Goal: Information Seeking & Learning: Compare options

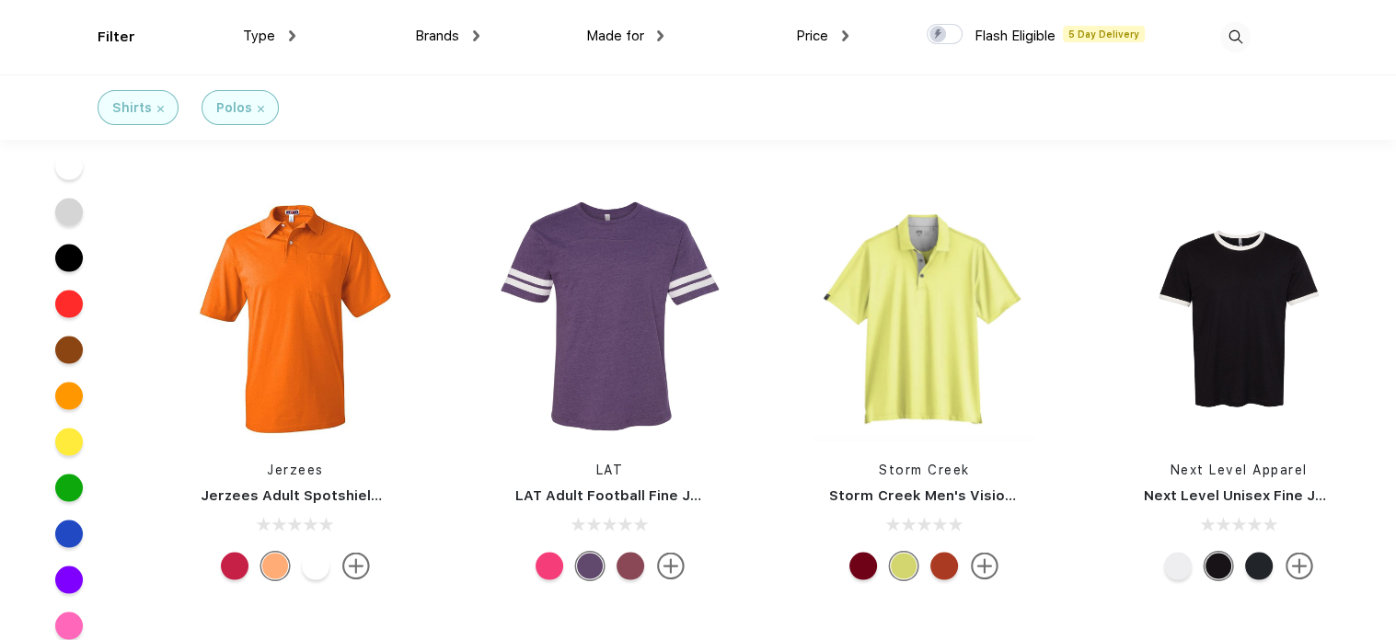
scroll to position [3623, 0]
click at [674, 565] on img at bounding box center [671, 566] width 28 height 28
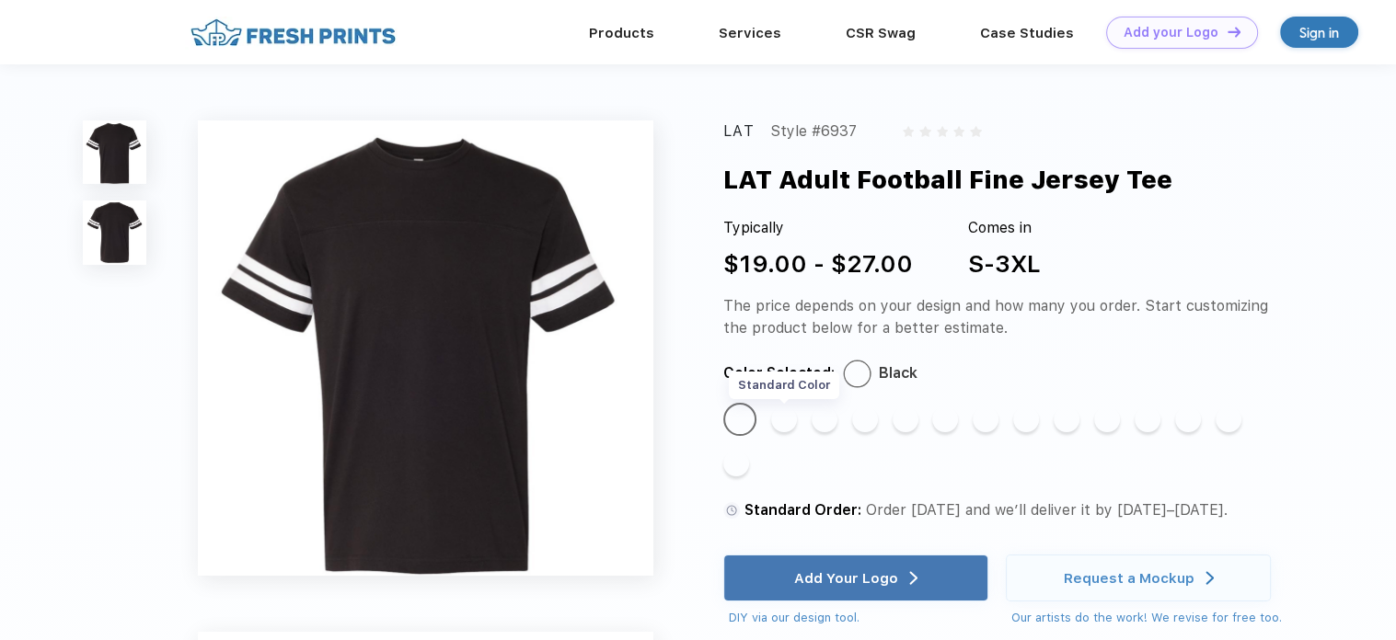
click at [786, 413] on div "Standard Color" at bounding box center [784, 420] width 26 height 26
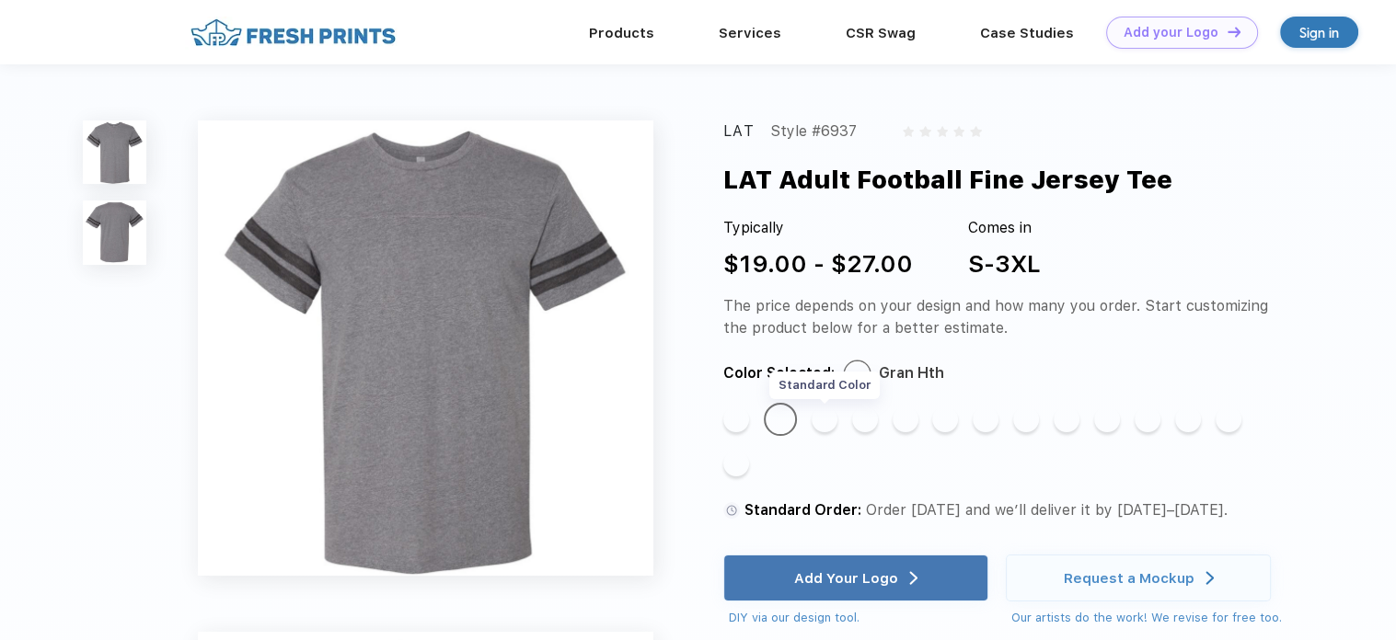
click at [822, 414] on div "Standard Color" at bounding box center [825, 420] width 26 height 26
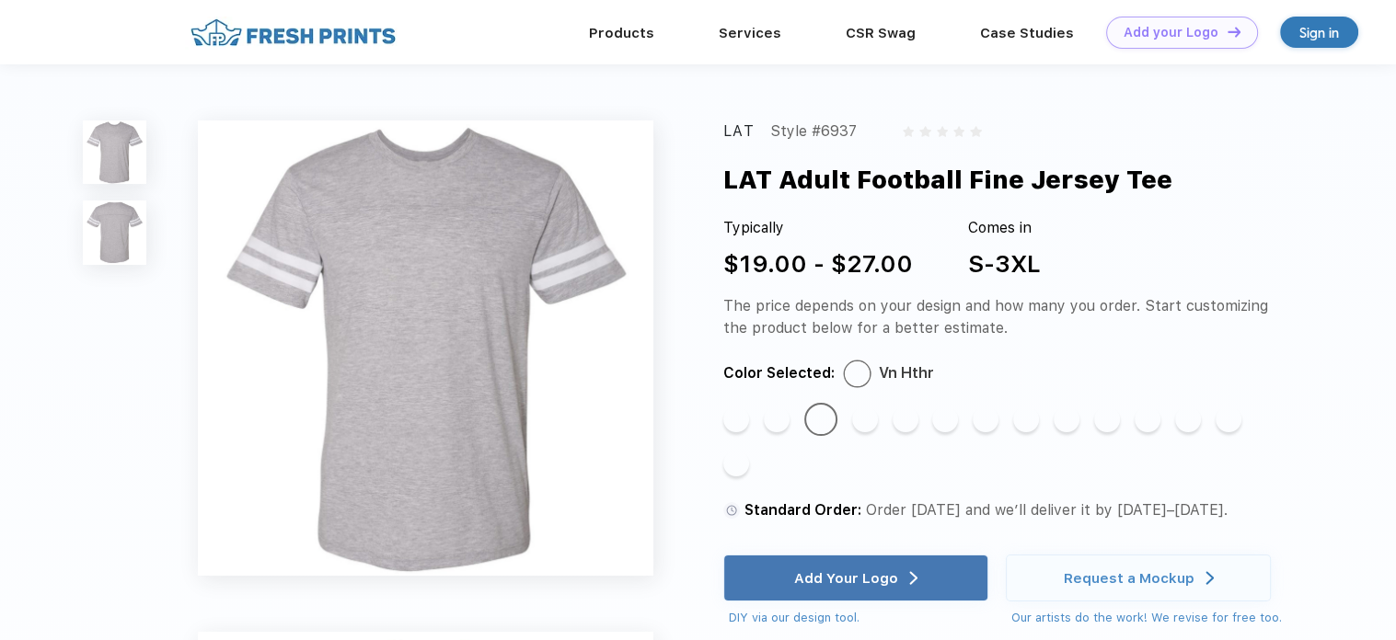
click at [885, 411] on div "Standard Color Standard Color Standard Color Standard Color Standard Color Stan…" at bounding box center [993, 447] width 541 height 88
click at [909, 417] on div "Standard Color" at bounding box center [906, 420] width 26 height 26
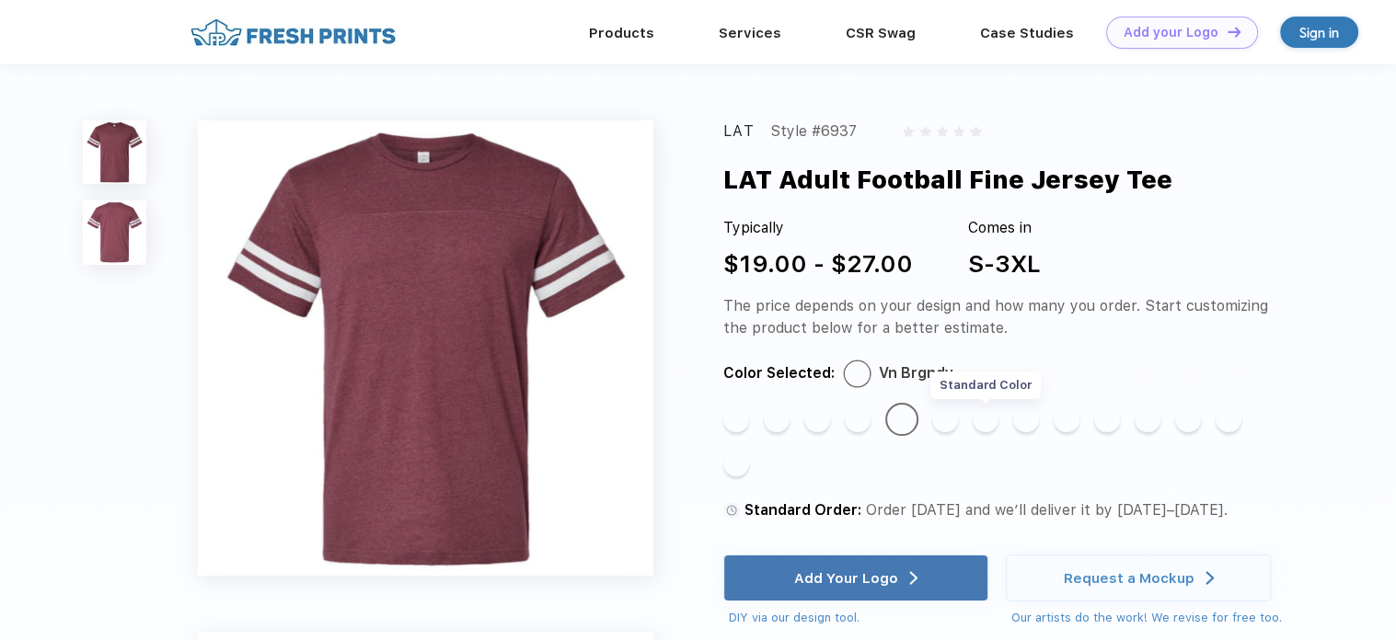
click at [986, 422] on div "Standard Color" at bounding box center [986, 420] width 26 height 26
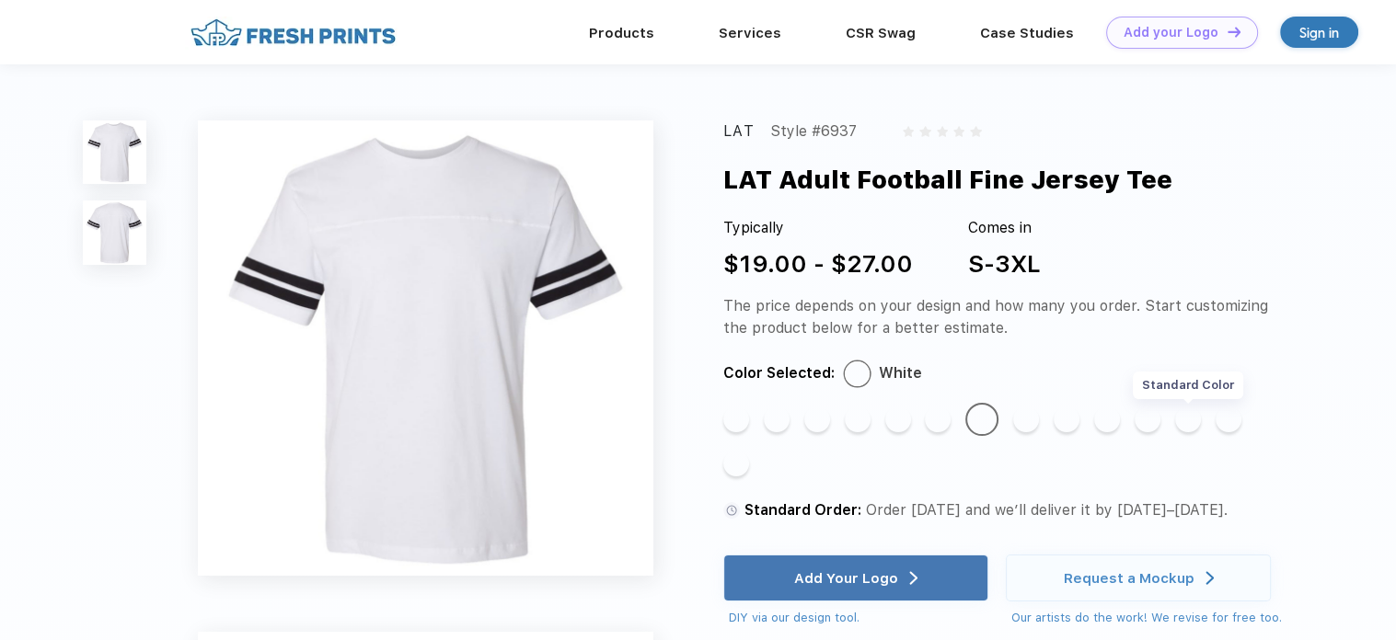
click at [1185, 428] on div "Standard Color" at bounding box center [1188, 420] width 26 height 26
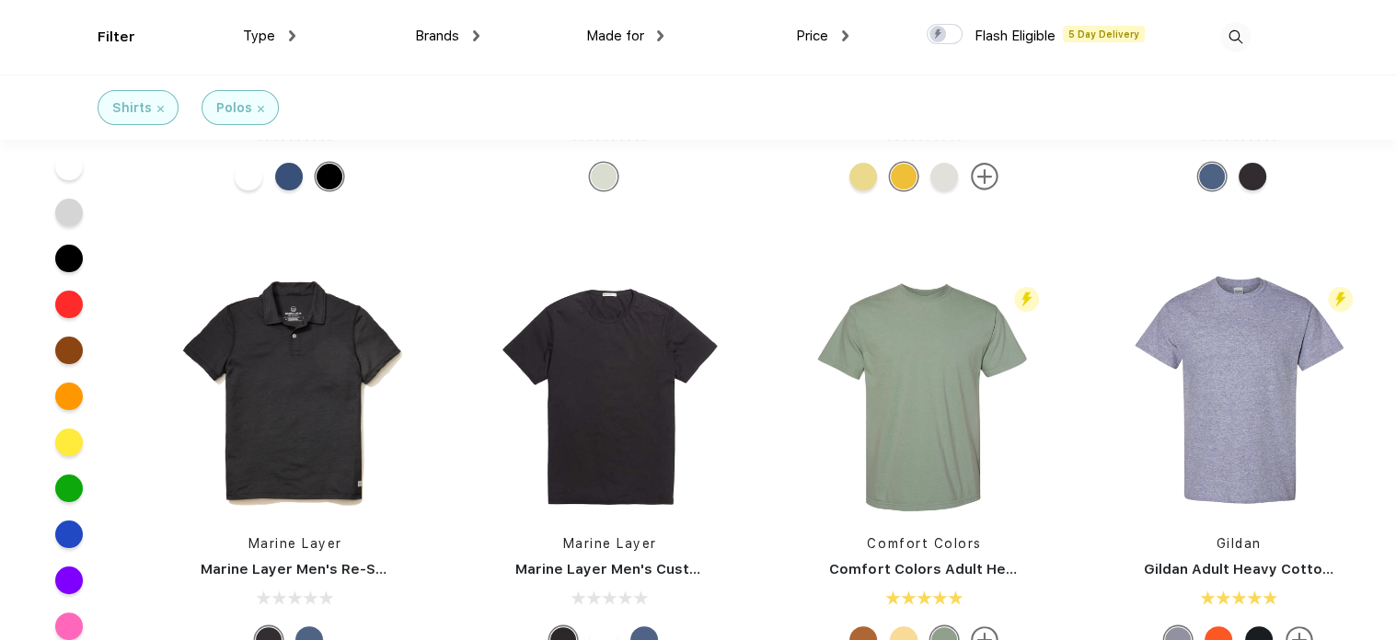
scroll to position [305, 0]
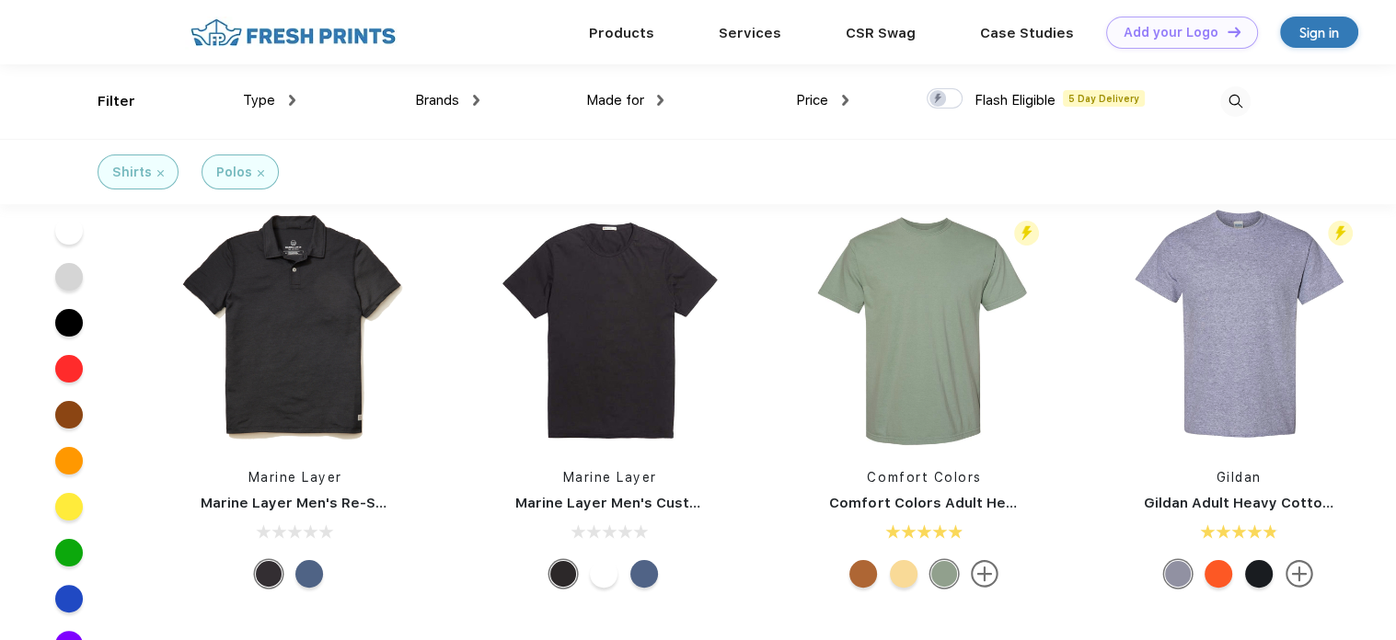
click at [259, 171] on img at bounding box center [261, 173] width 6 height 6
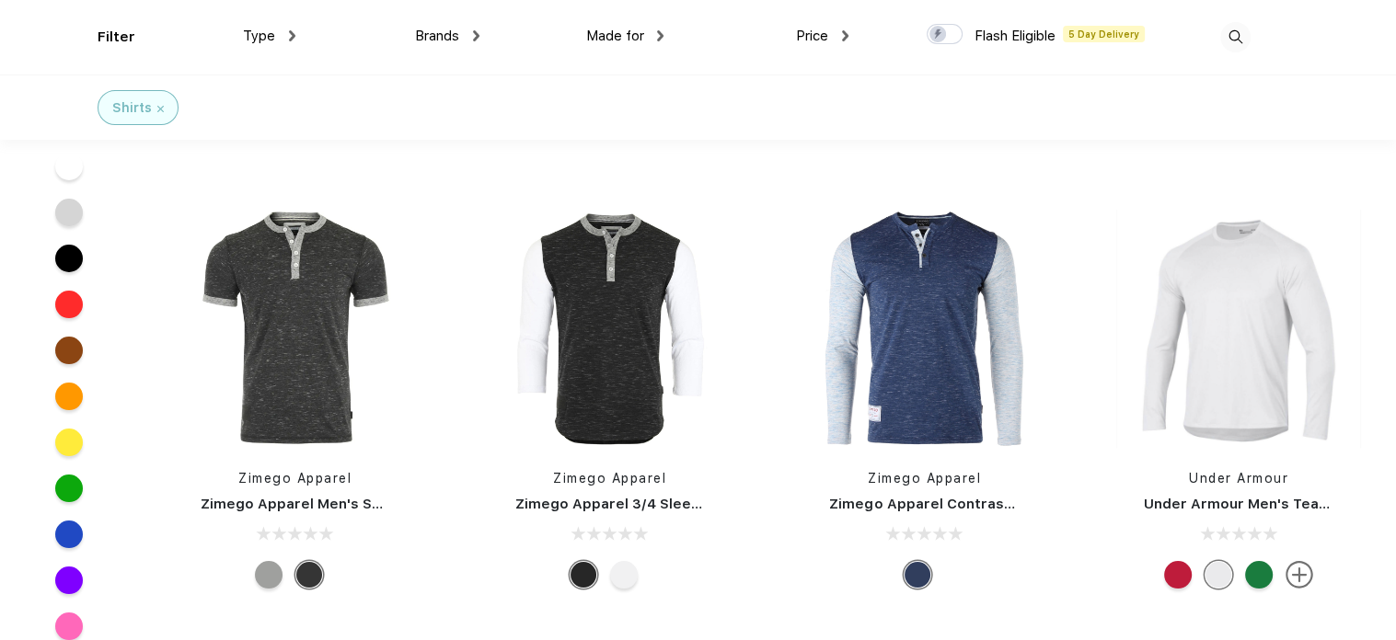
scroll to position [13832, 0]
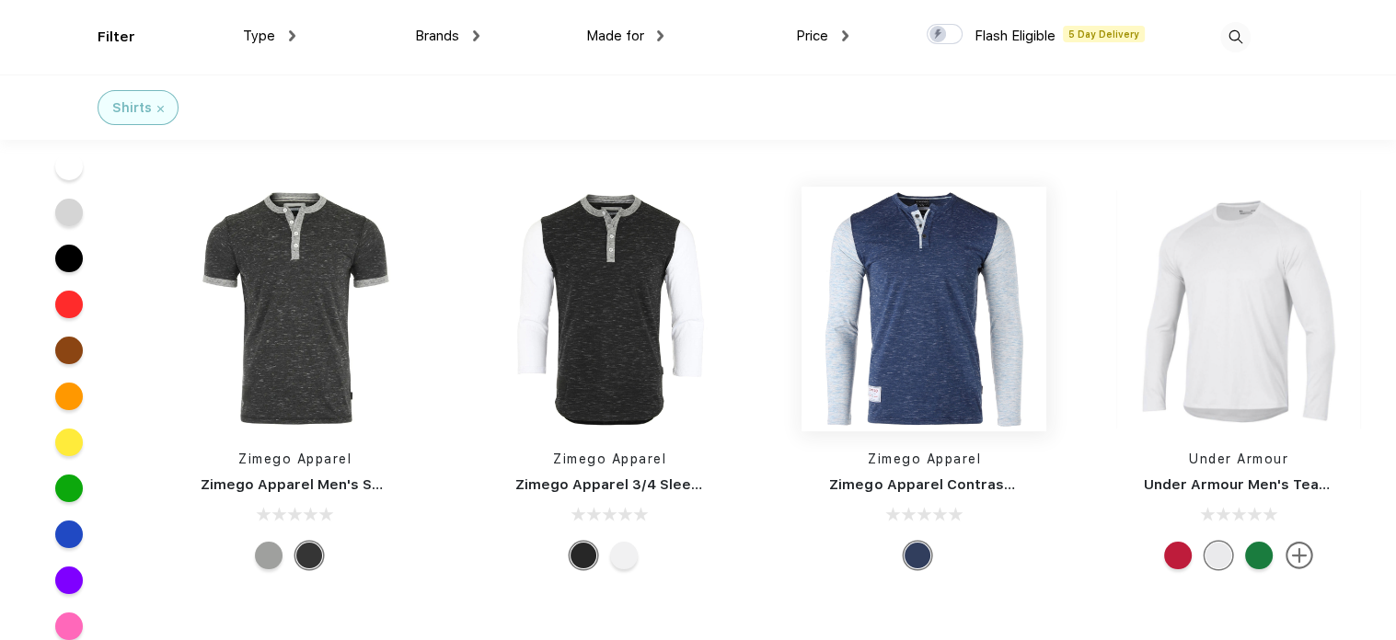
click at [928, 243] on img at bounding box center [923, 309] width 245 height 245
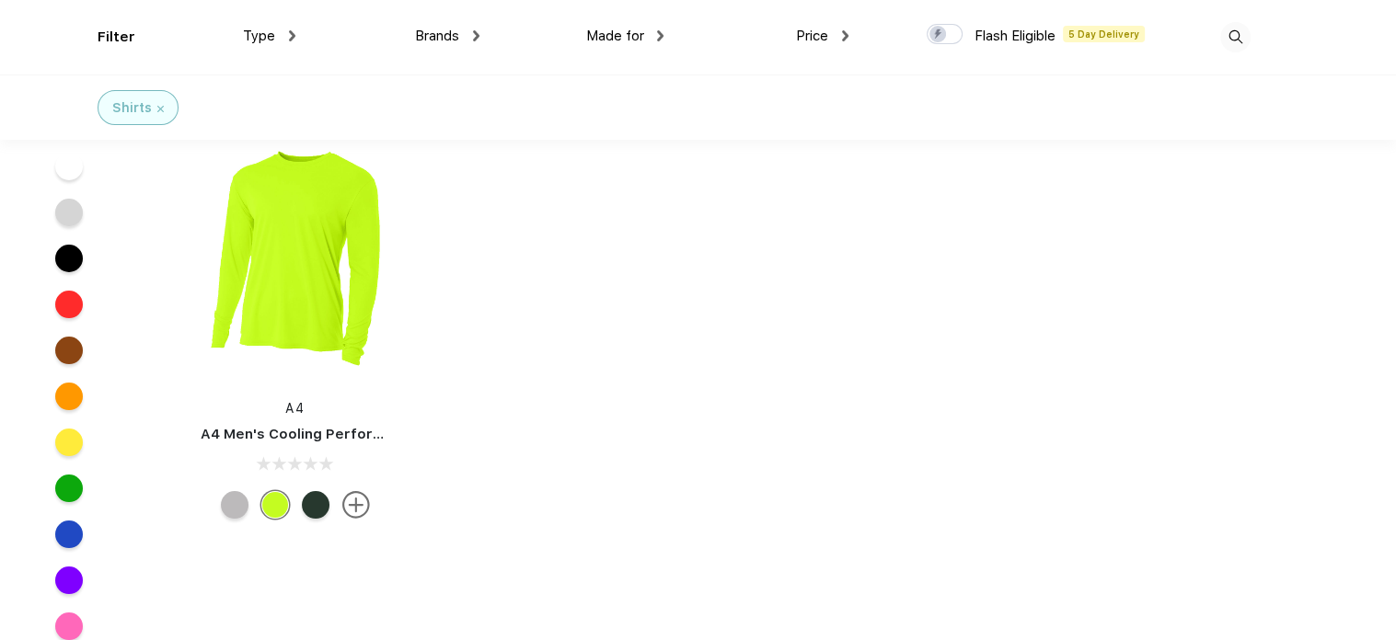
scroll to position [34853, 0]
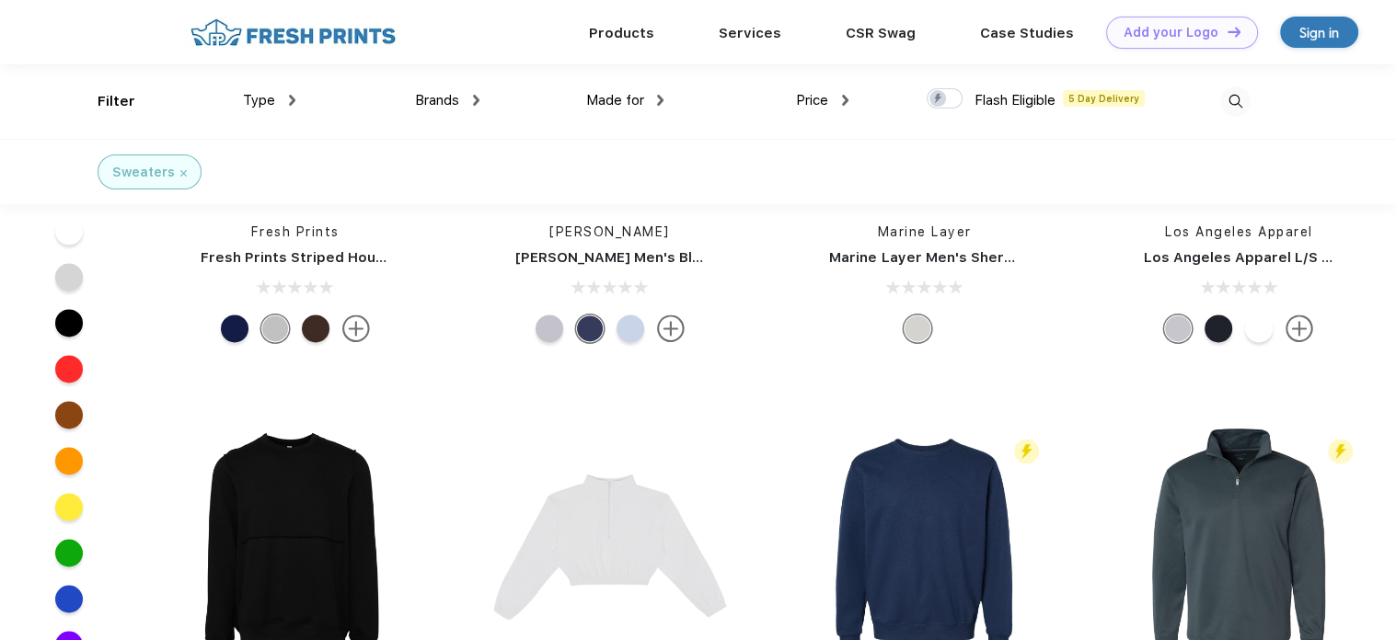
scroll to position [2703, 0]
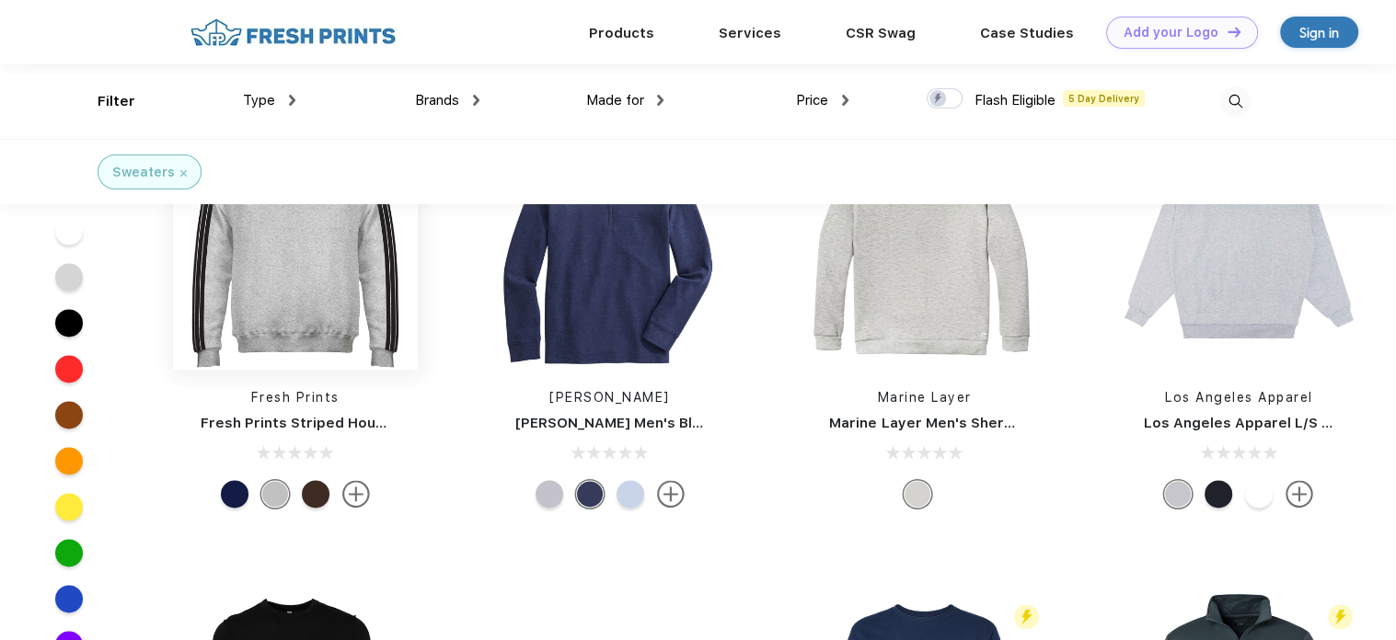
click at [340, 264] on img at bounding box center [295, 247] width 245 height 245
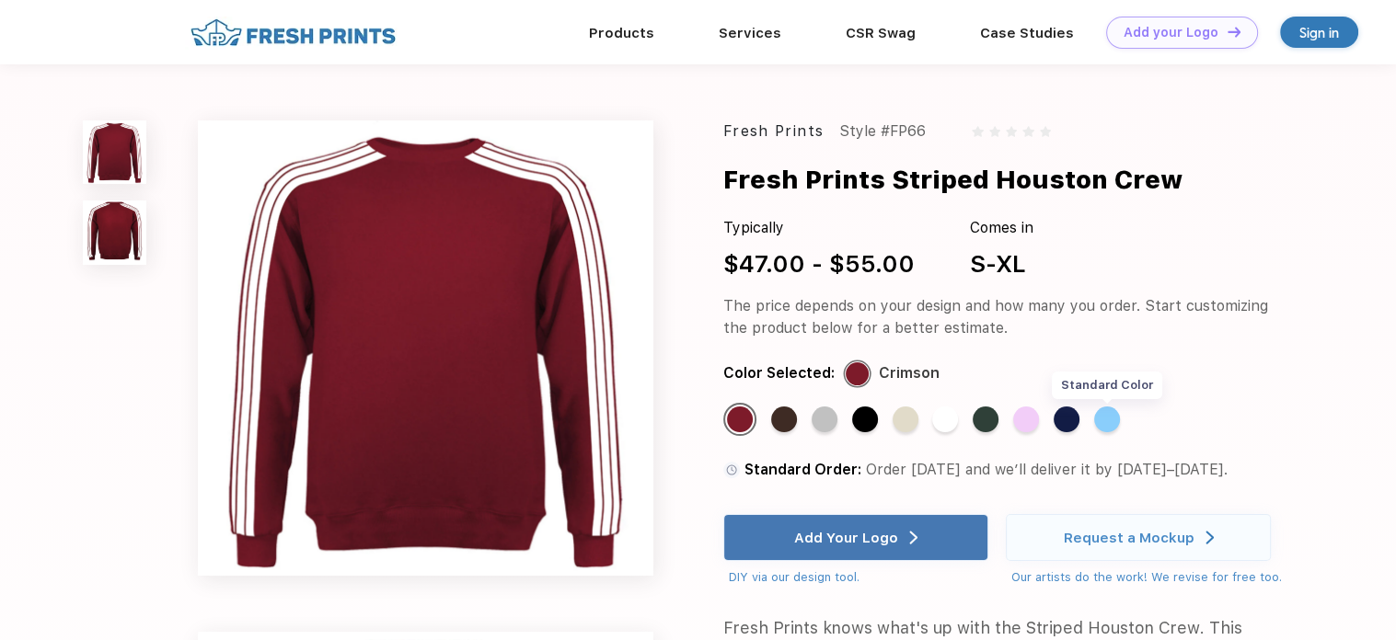
click at [1113, 415] on div "Standard Color" at bounding box center [1107, 420] width 26 height 26
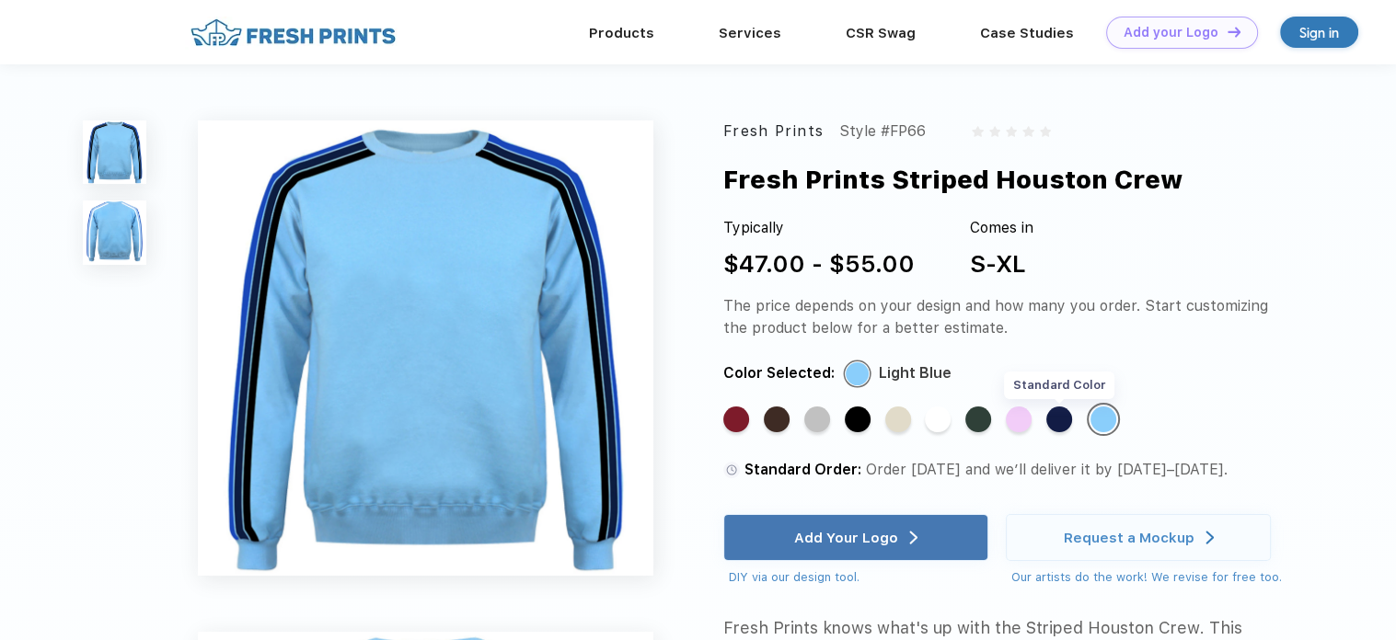
click at [1060, 415] on div "Standard Color" at bounding box center [1059, 420] width 26 height 26
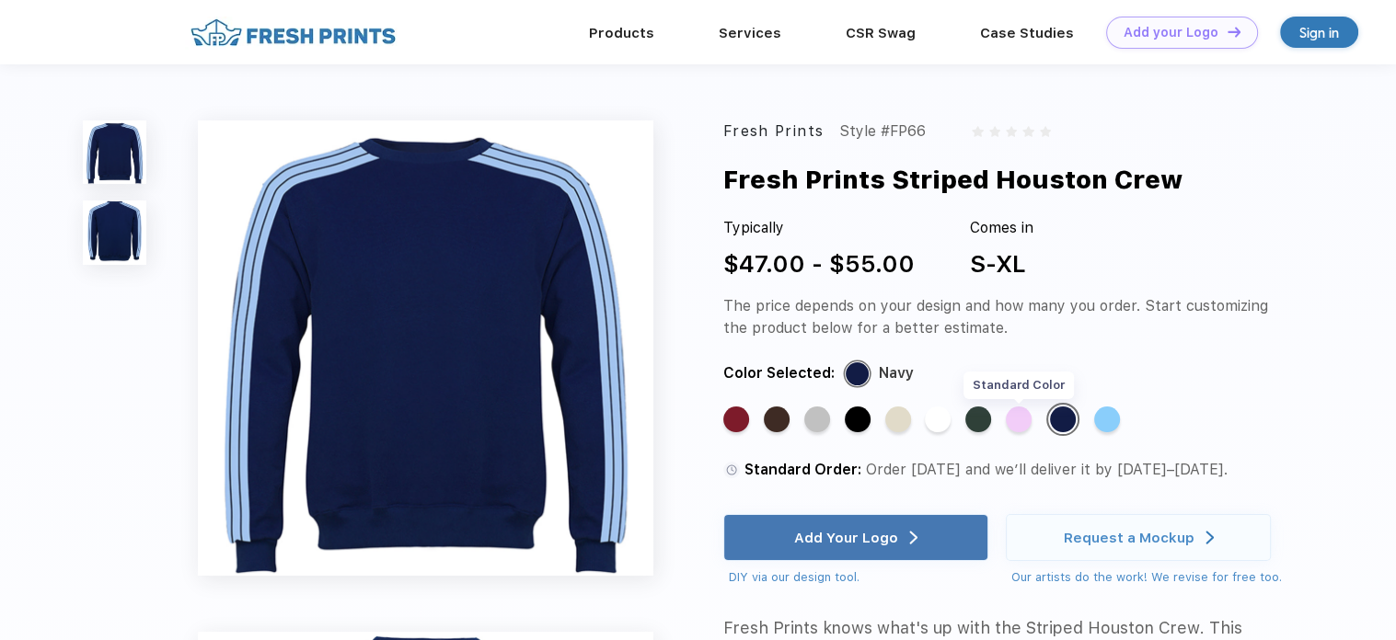
click at [1020, 421] on div "Standard Color" at bounding box center [1019, 420] width 26 height 26
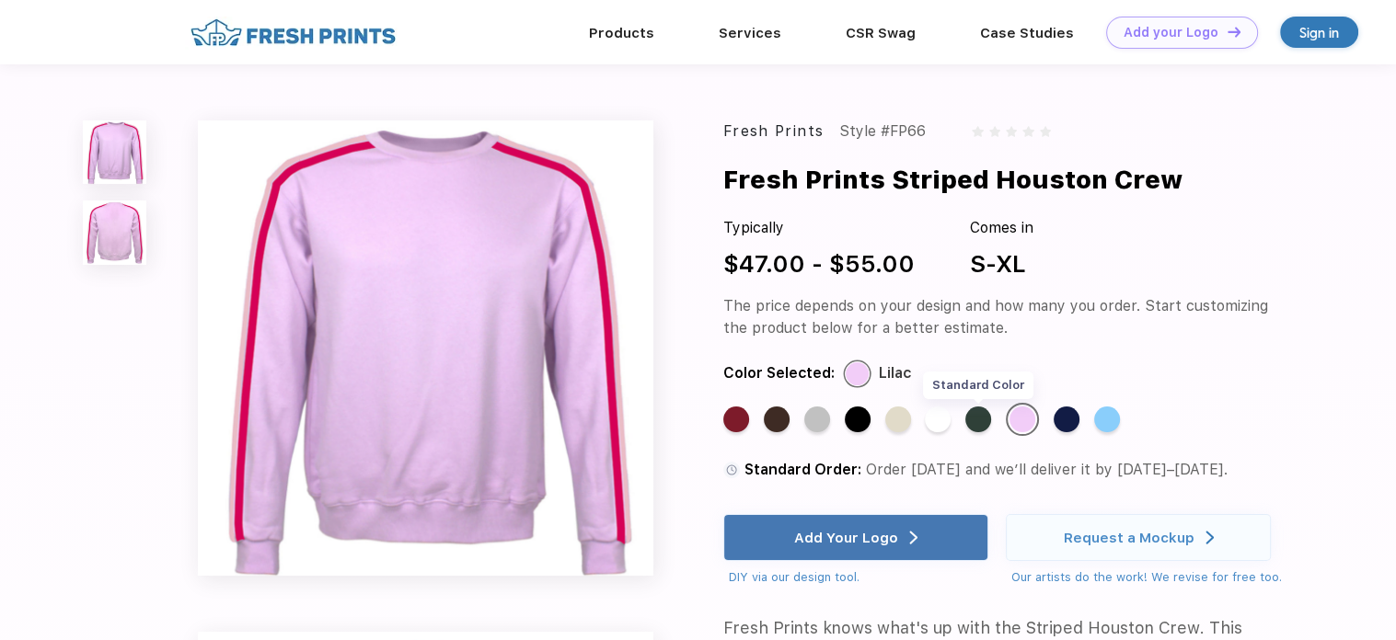
click at [981, 421] on div "Standard Color" at bounding box center [978, 420] width 26 height 26
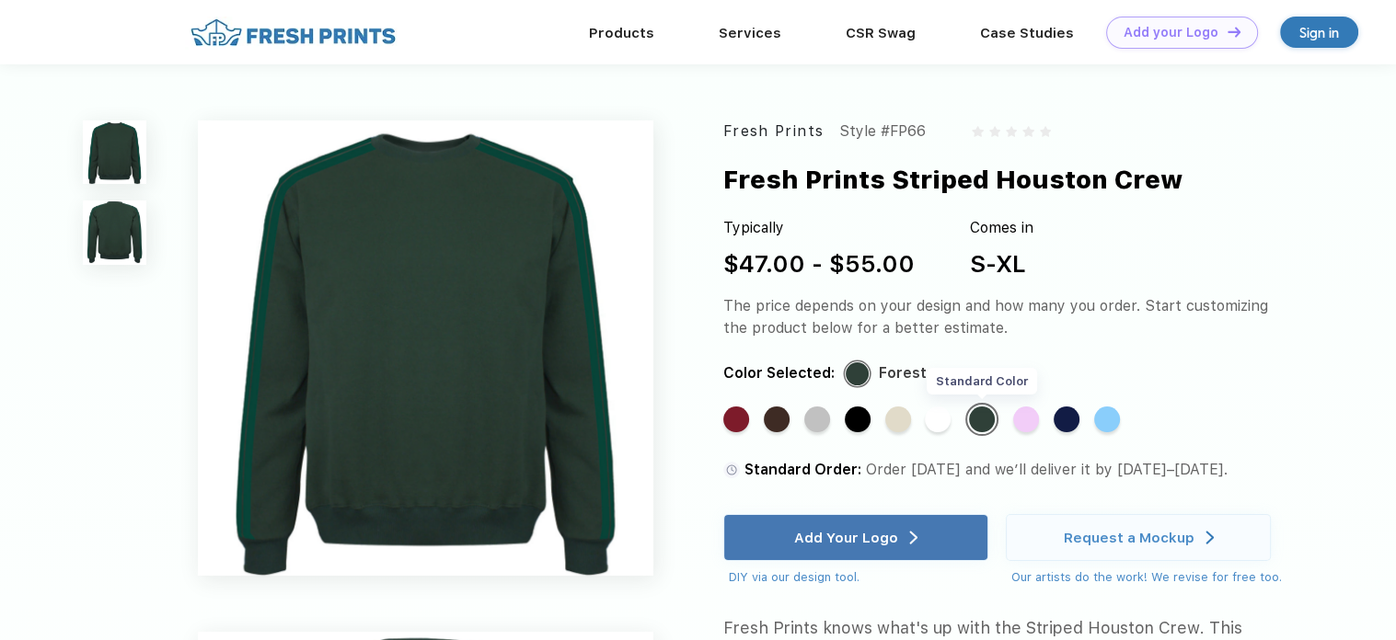
click at [945, 429] on div "Standard Color" at bounding box center [938, 420] width 26 height 26
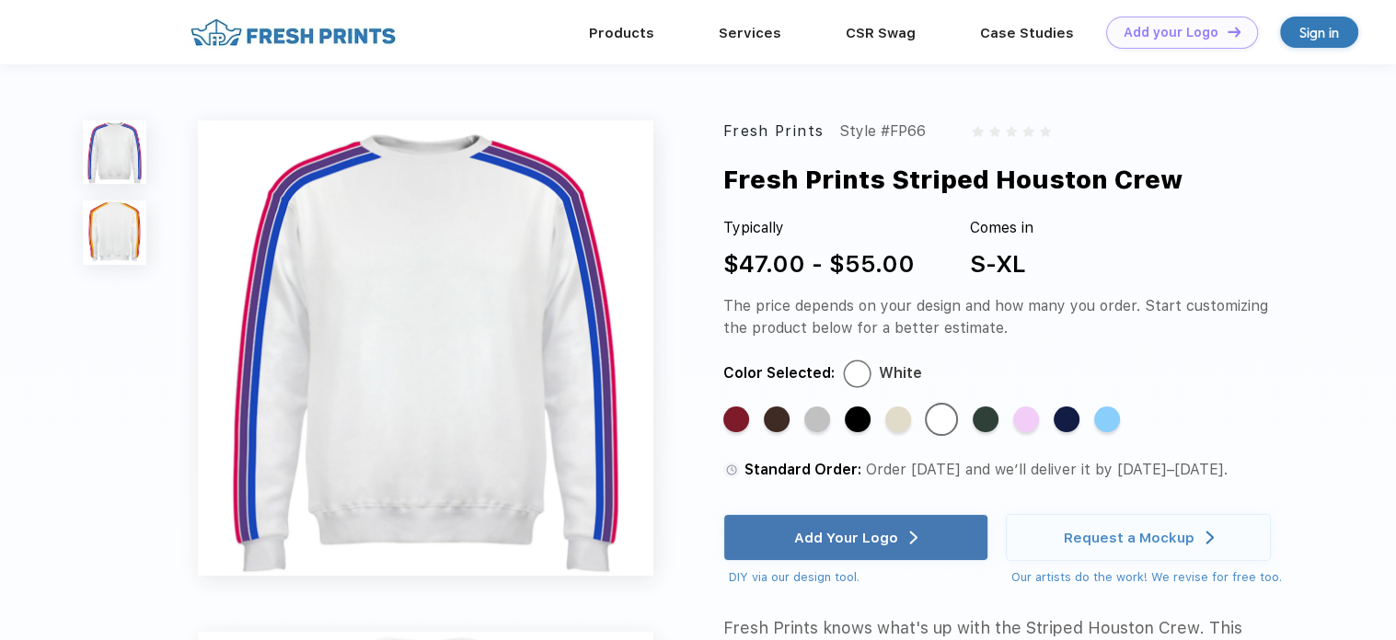
click at [132, 238] on img at bounding box center [115, 233] width 64 height 64
click at [894, 422] on div "Standard Color" at bounding box center [898, 420] width 26 height 26
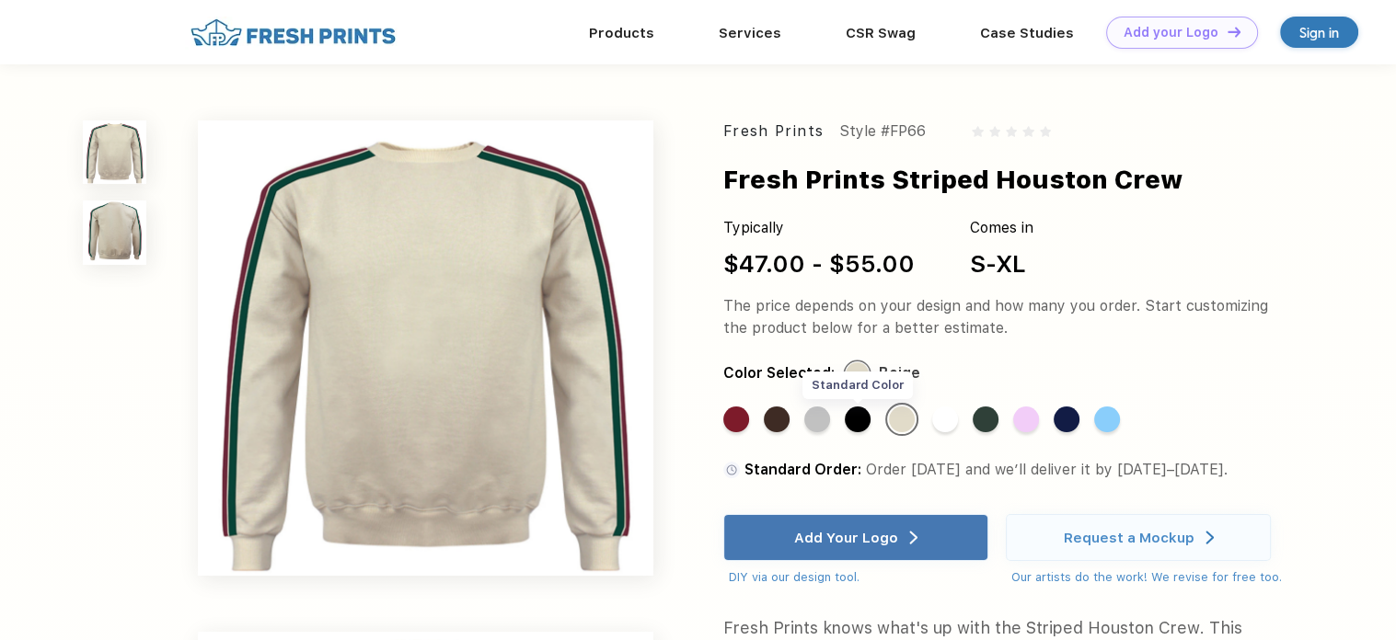
click at [854, 420] on div "Standard Color" at bounding box center [858, 420] width 26 height 26
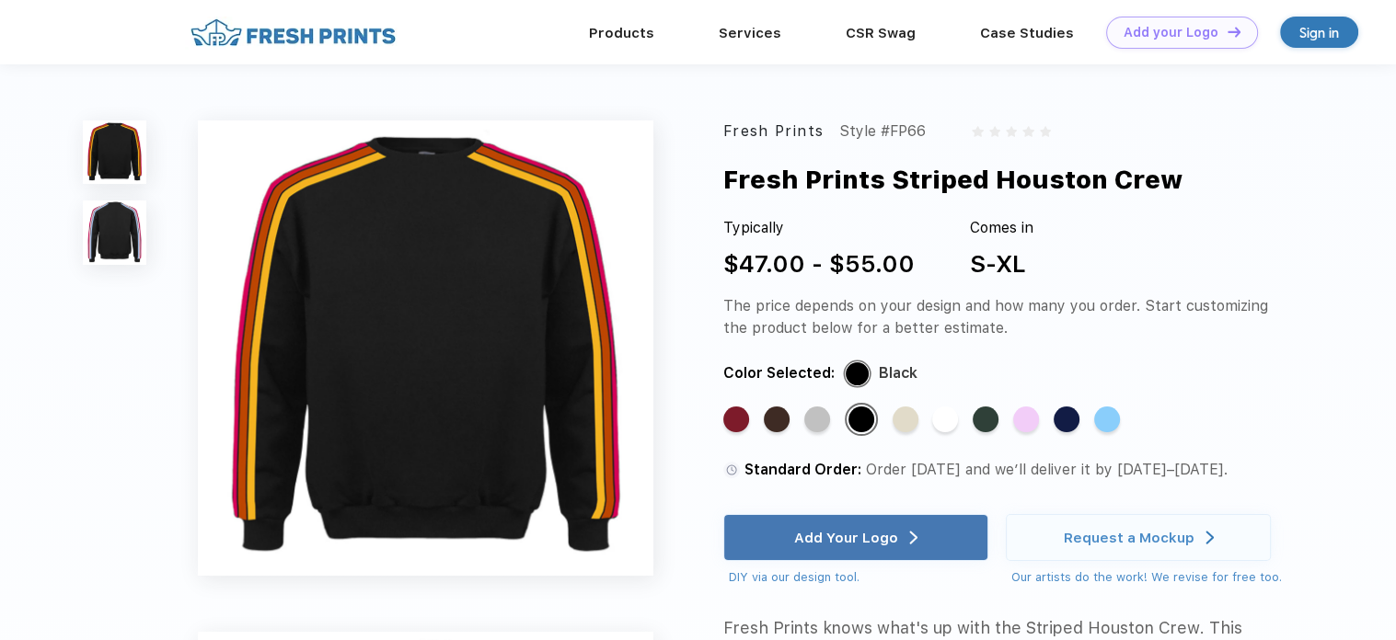
click at [121, 234] on img at bounding box center [115, 233] width 64 height 64
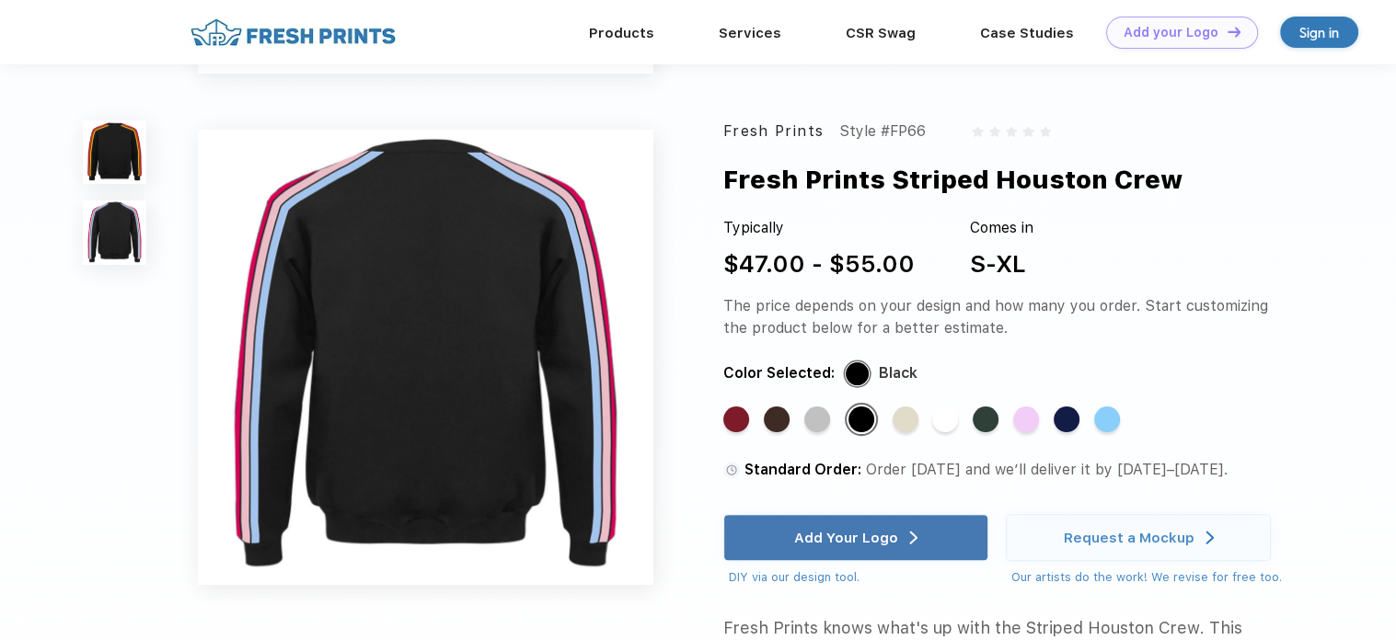
scroll to position [442, 0]
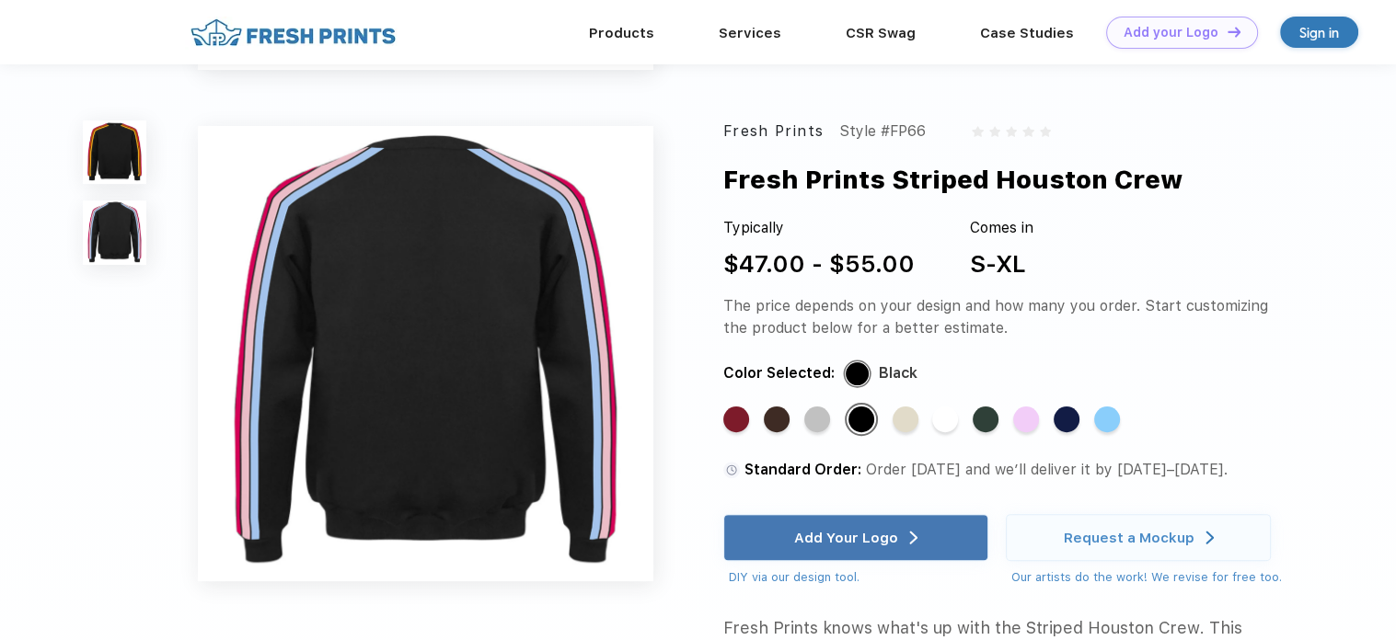
click at [126, 153] on img at bounding box center [115, 153] width 64 height 64
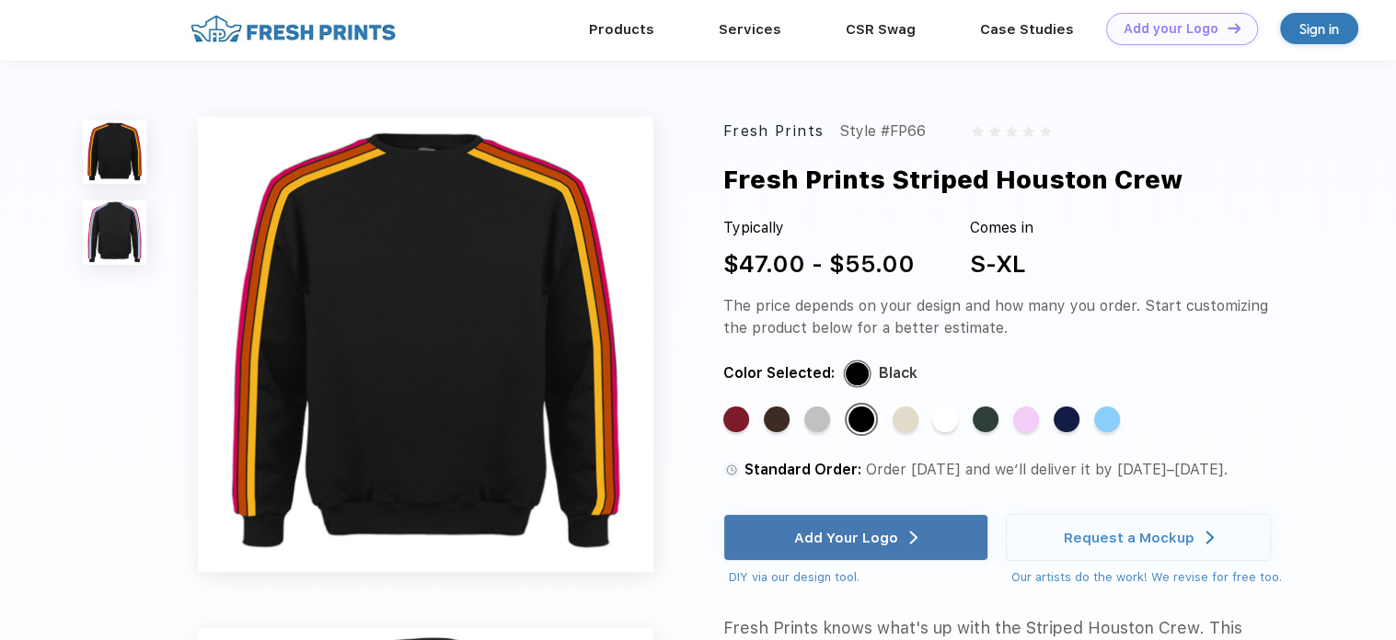
scroll to position [0, 0]
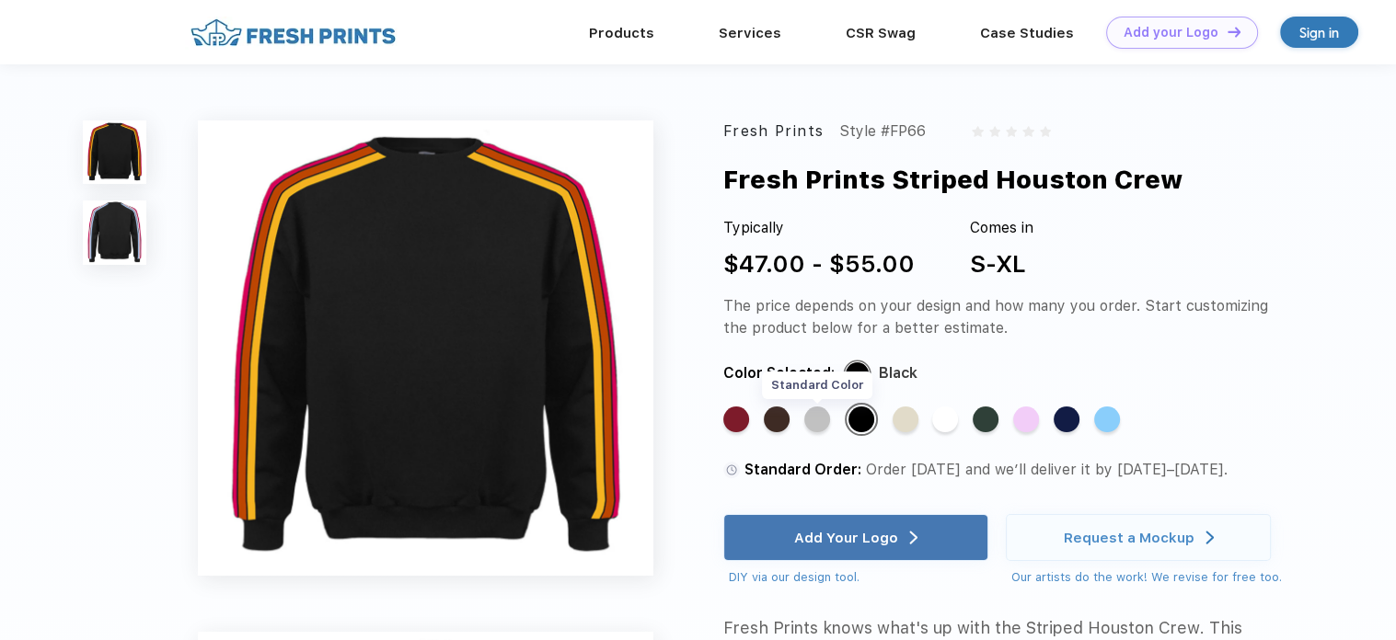
click at [807, 422] on div "Standard Color" at bounding box center [817, 420] width 26 height 26
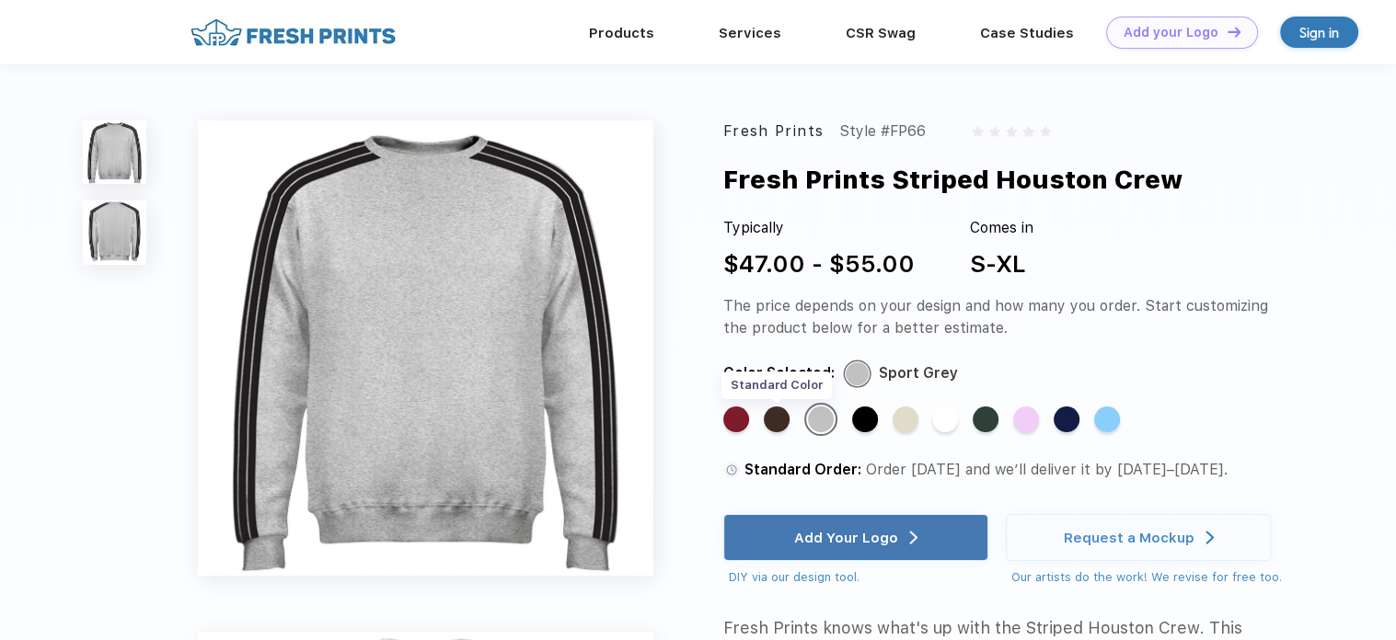
click at [770, 412] on div "Standard Color" at bounding box center [777, 420] width 26 height 26
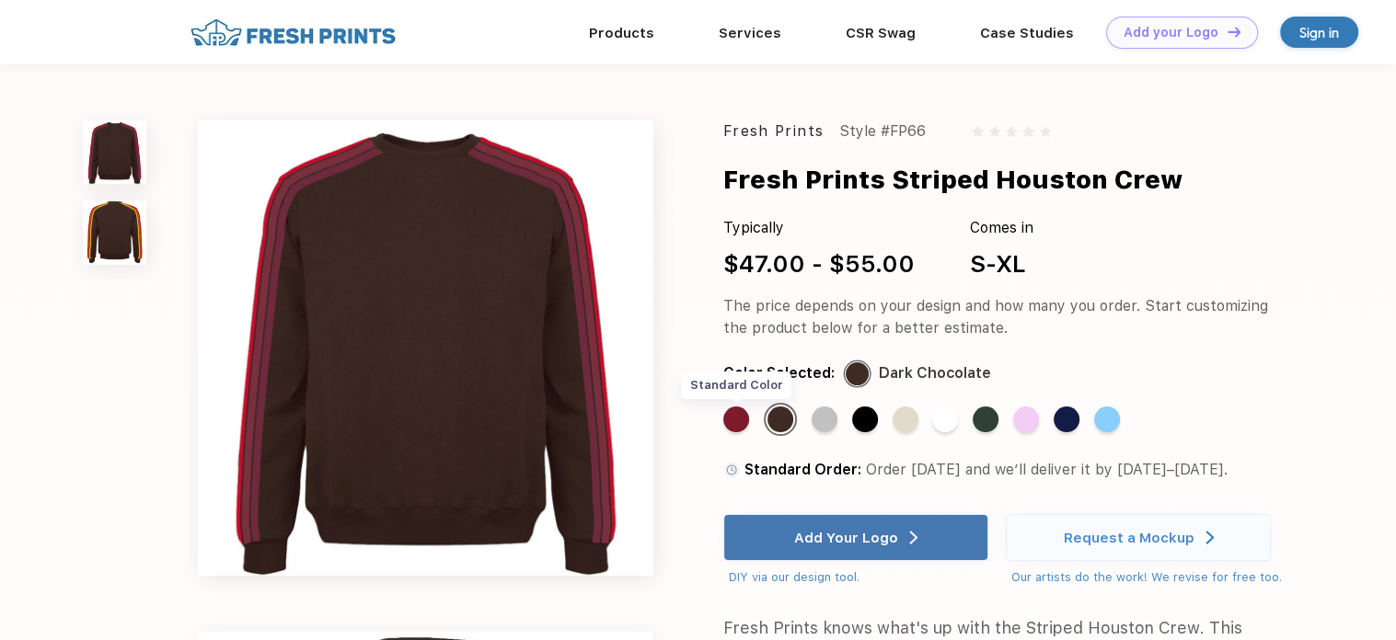
click at [745, 421] on div "Standard Color" at bounding box center [736, 420] width 26 height 26
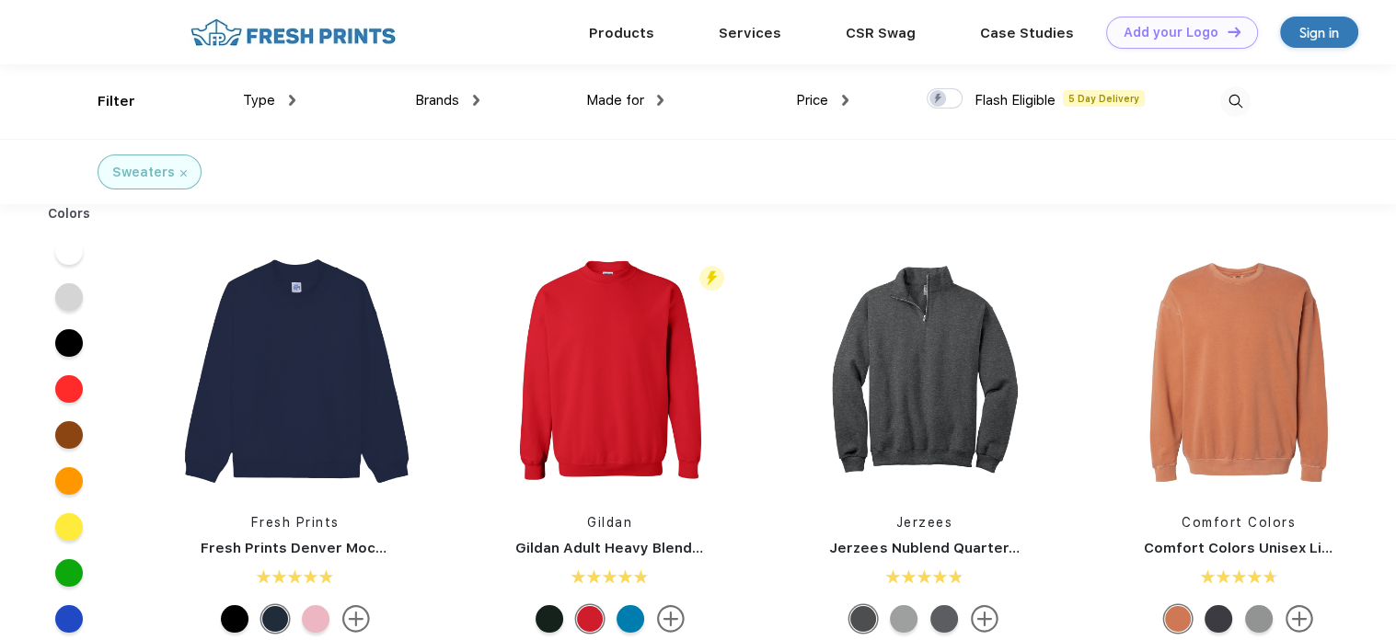
click at [121, 102] on div "Type Shirts Sweaters Bottoms Accessories Hats Tanks Jackets Jerseys Polos" at bounding box center [203, 101] width 184 height 75
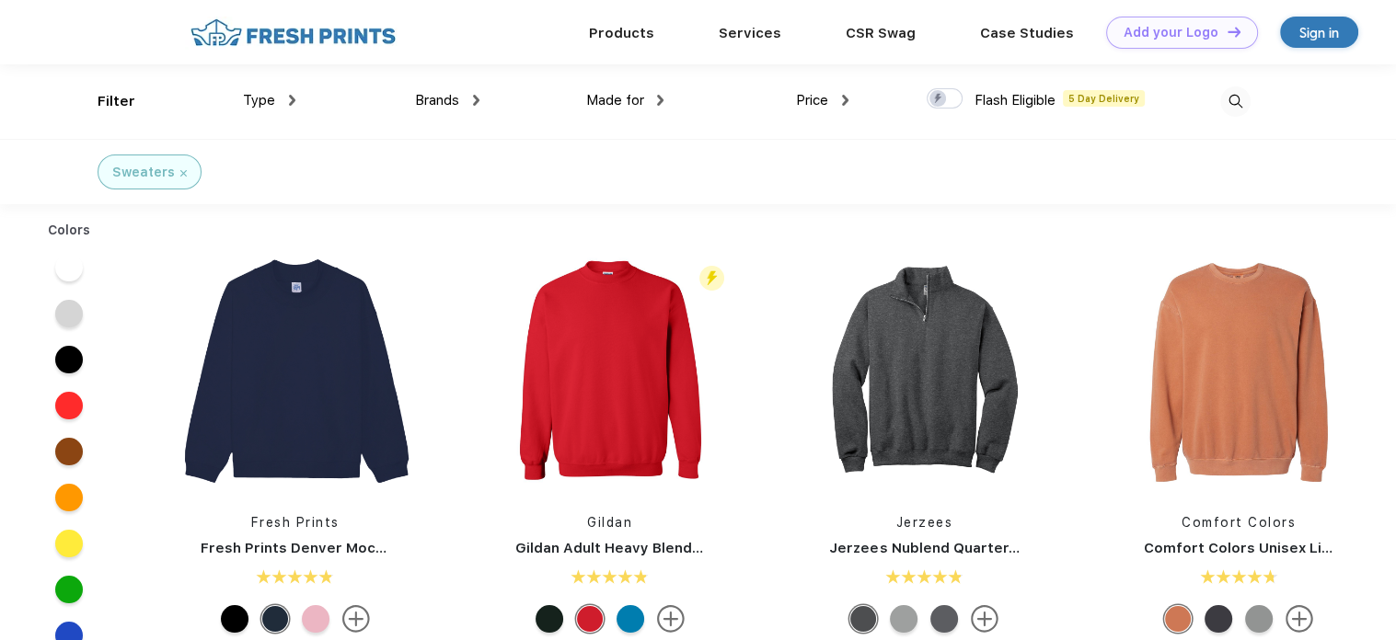
click at [290, 108] on div "Type" at bounding box center [269, 100] width 52 height 21
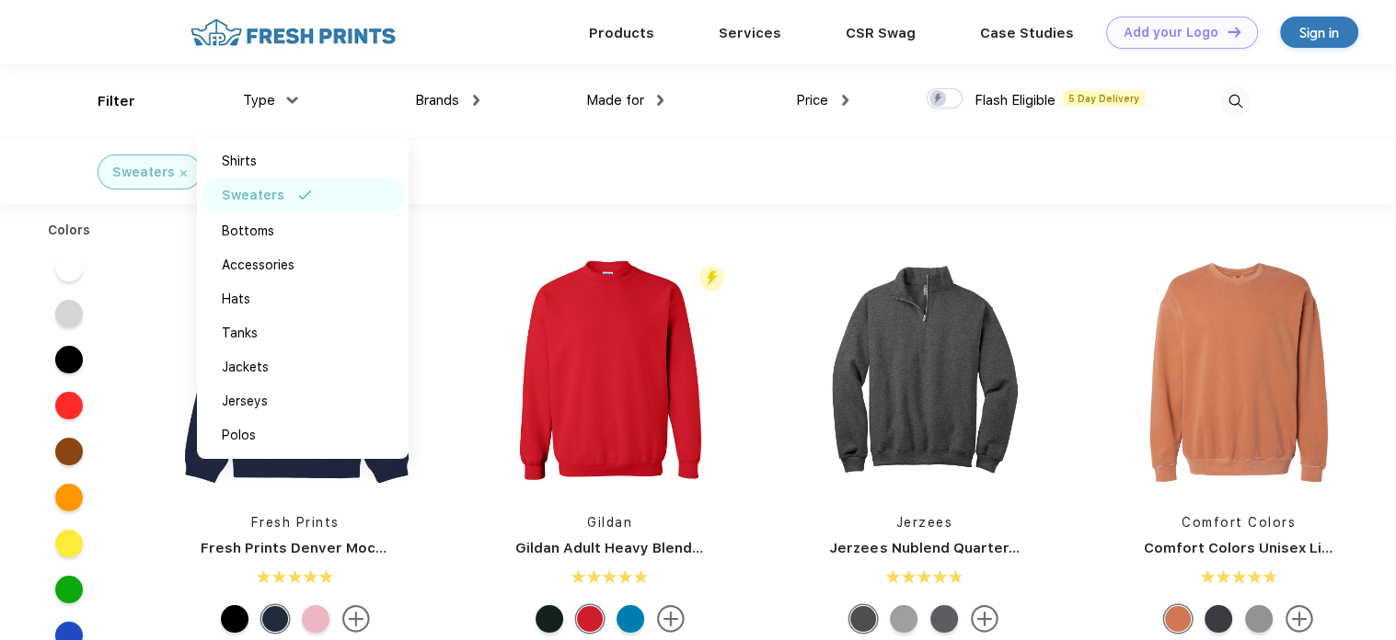
click at [475, 97] on img at bounding box center [476, 100] width 6 height 11
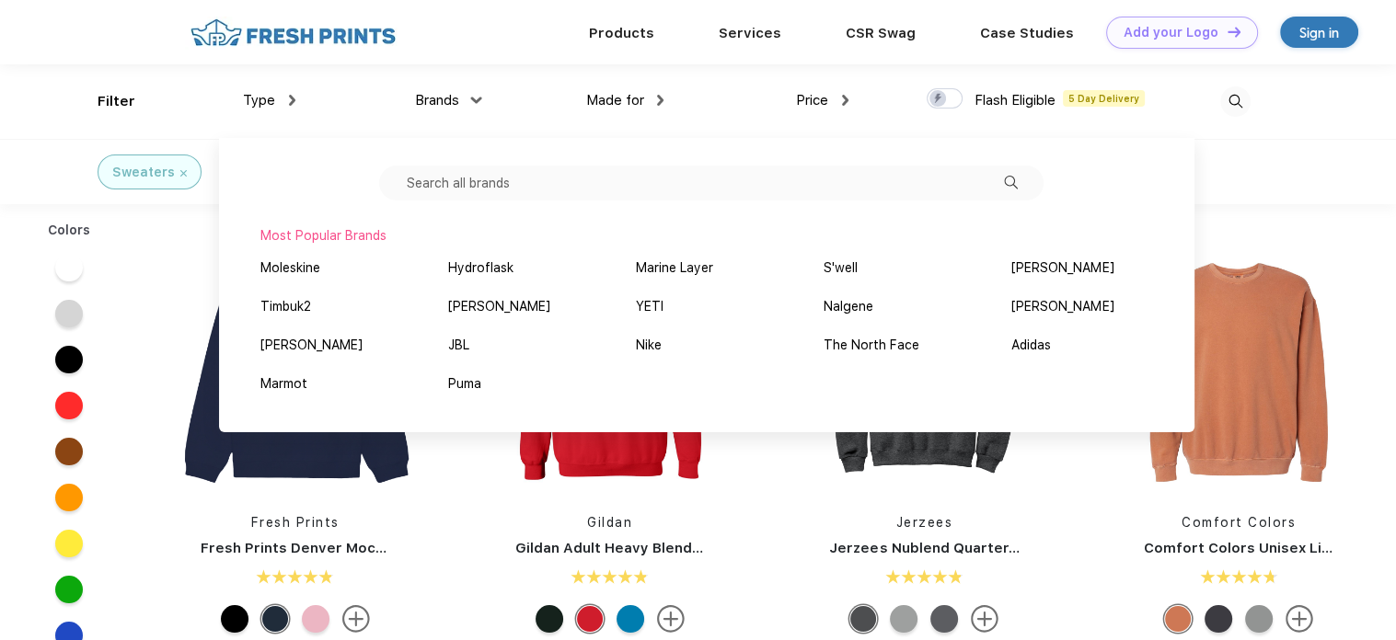
click at [637, 109] on div "Made for" at bounding box center [624, 100] width 78 height 21
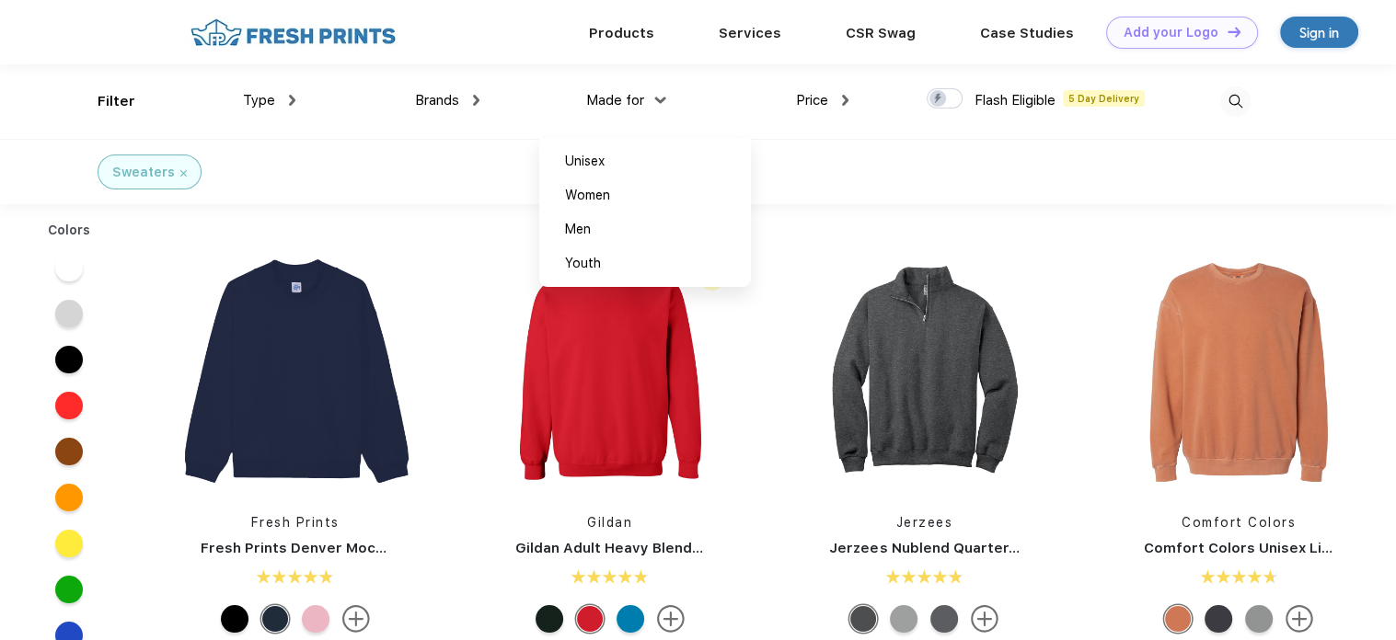
click at [824, 107] on span "Price" at bounding box center [812, 100] width 32 height 17
click at [824, 95] on span "Price" at bounding box center [812, 100] width 32 height 17
click at [839, 91] on div "Price" at bounding box center [822, 100] width 52 height 21
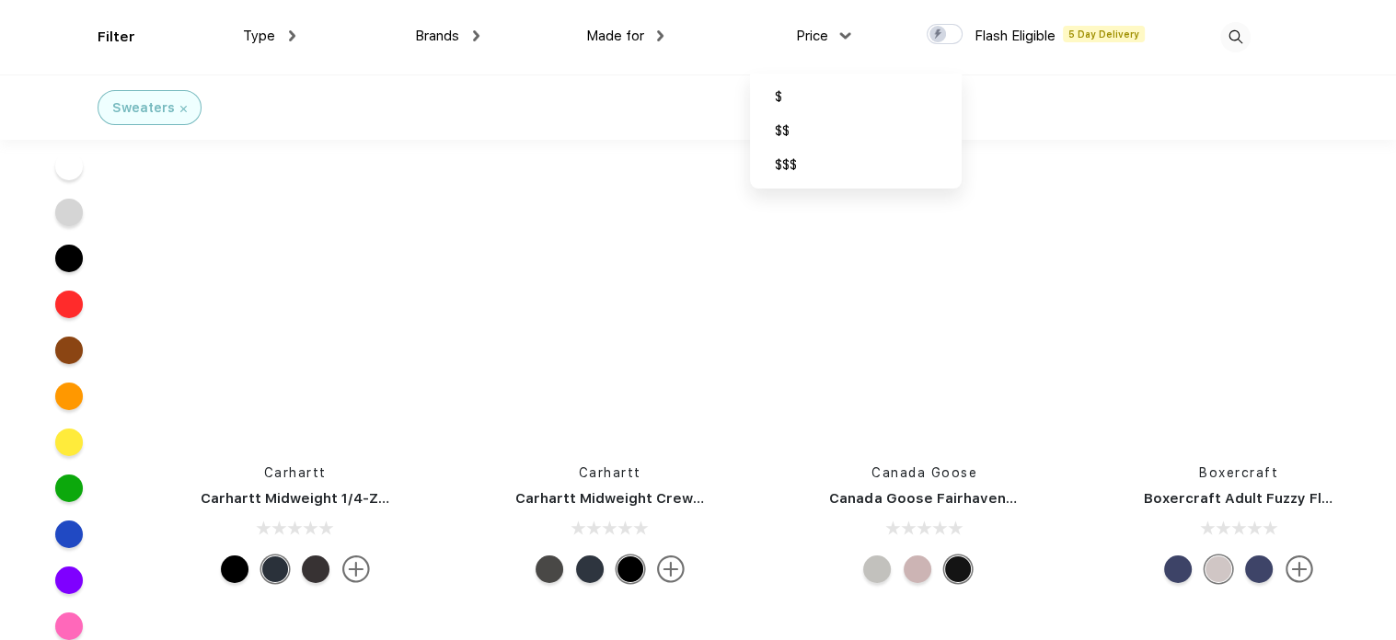
scroll to position [13360, 0]
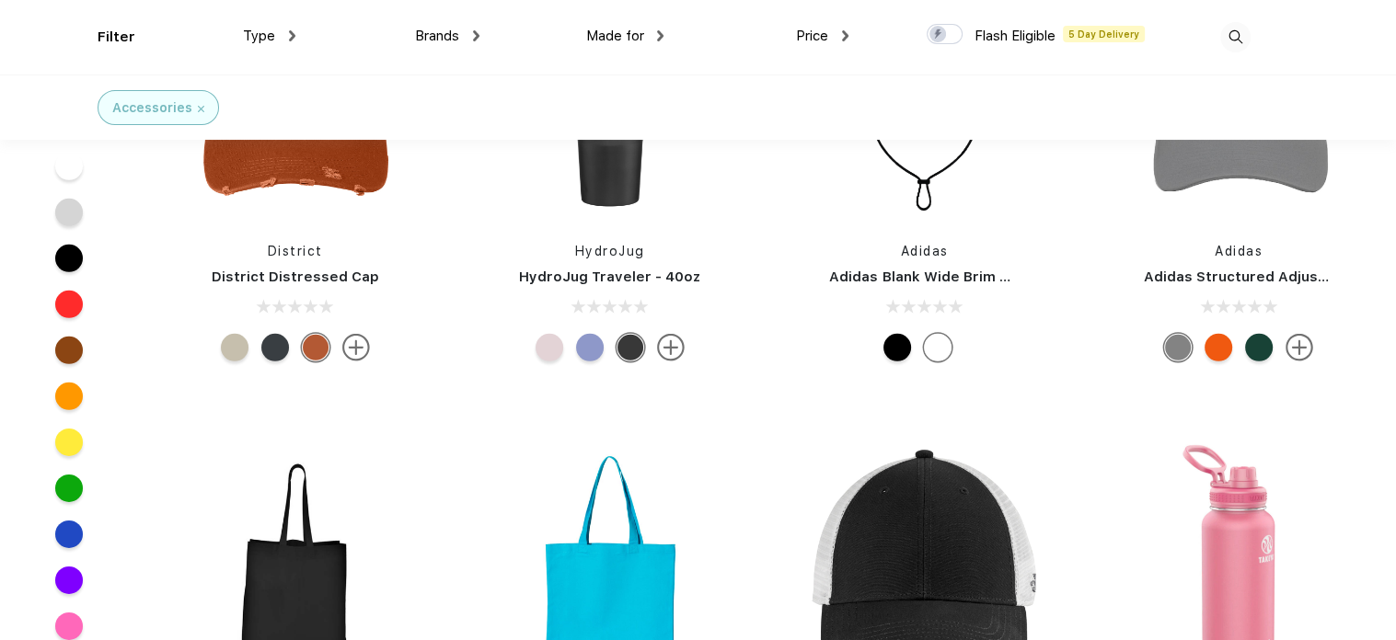
scroll to position [5971, 0]
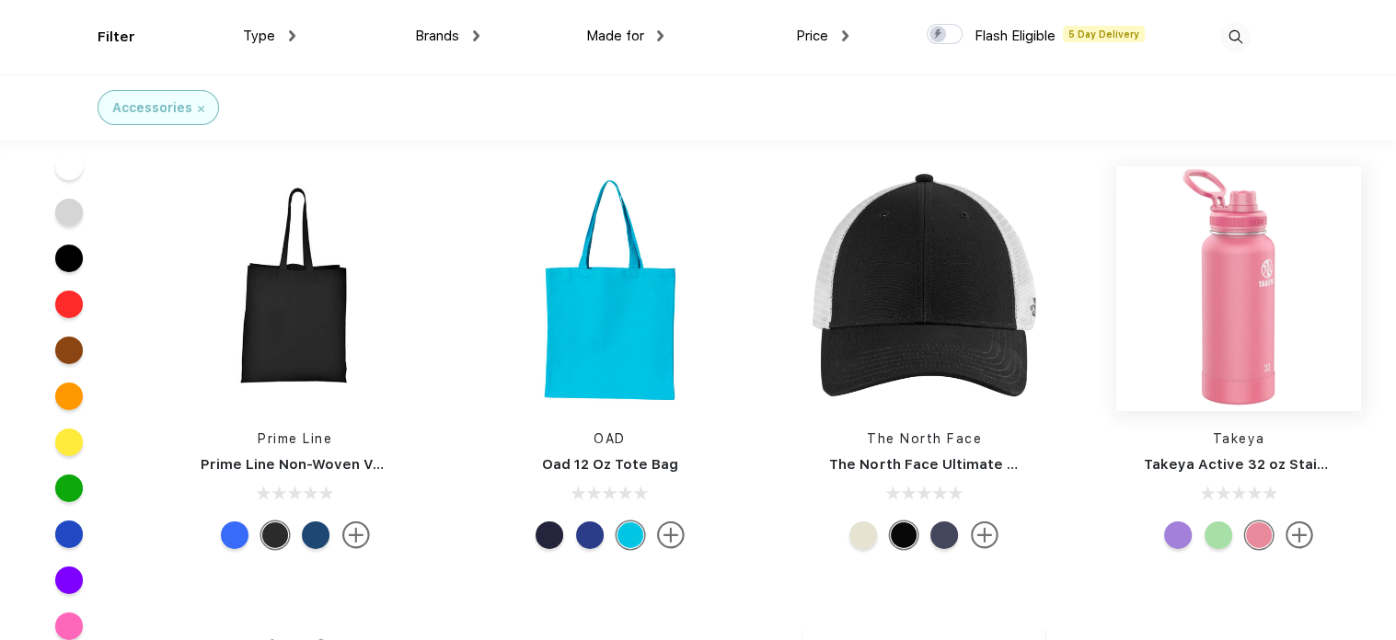
click at [1251, 316] on img at bounding box center [1238, 289] width 245 height 245
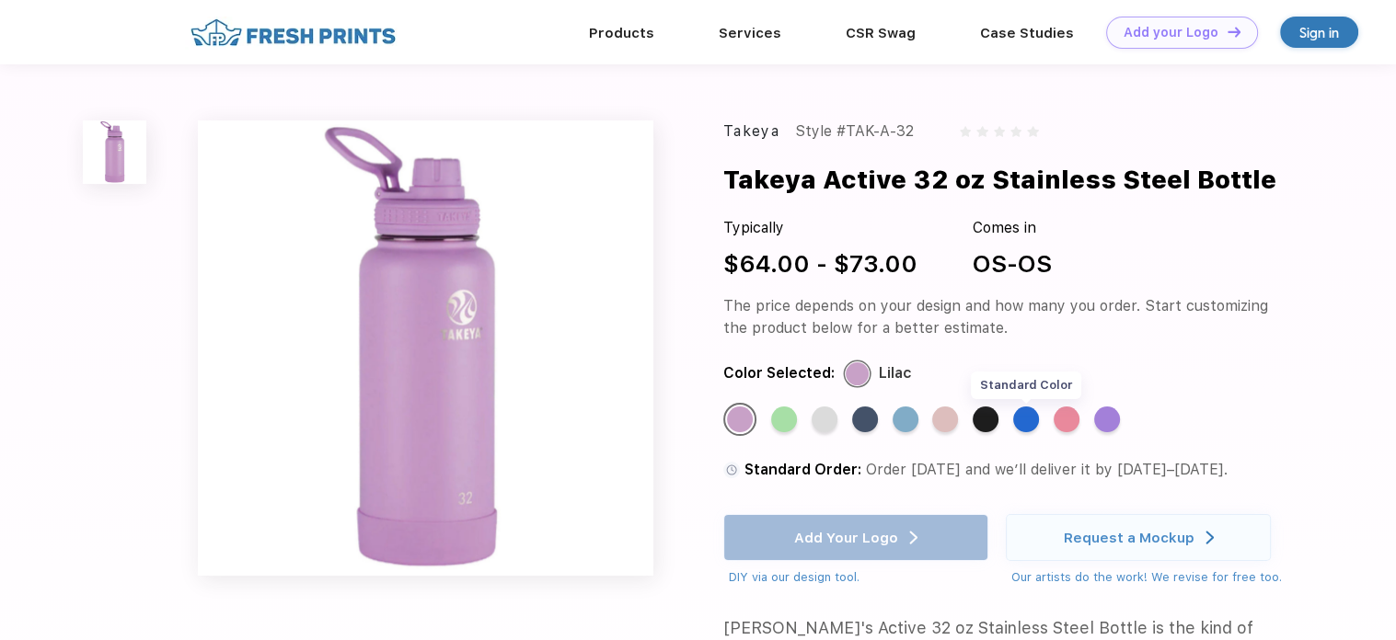
click at [1028, 419] on div "Standard Color" at bounding box center [1026, 420] width 26 height 26
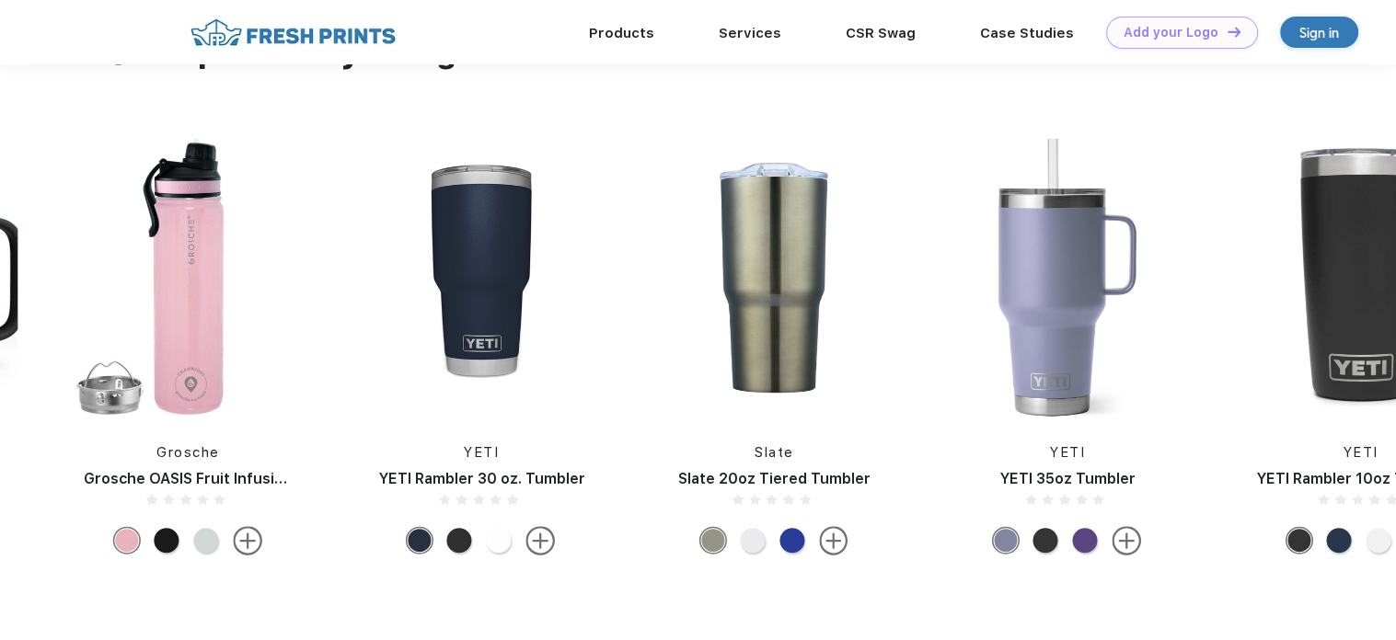
scroll to position [889, 0]
click at [198, 295] on img at bounding box center [187, 276] width 245 height 279
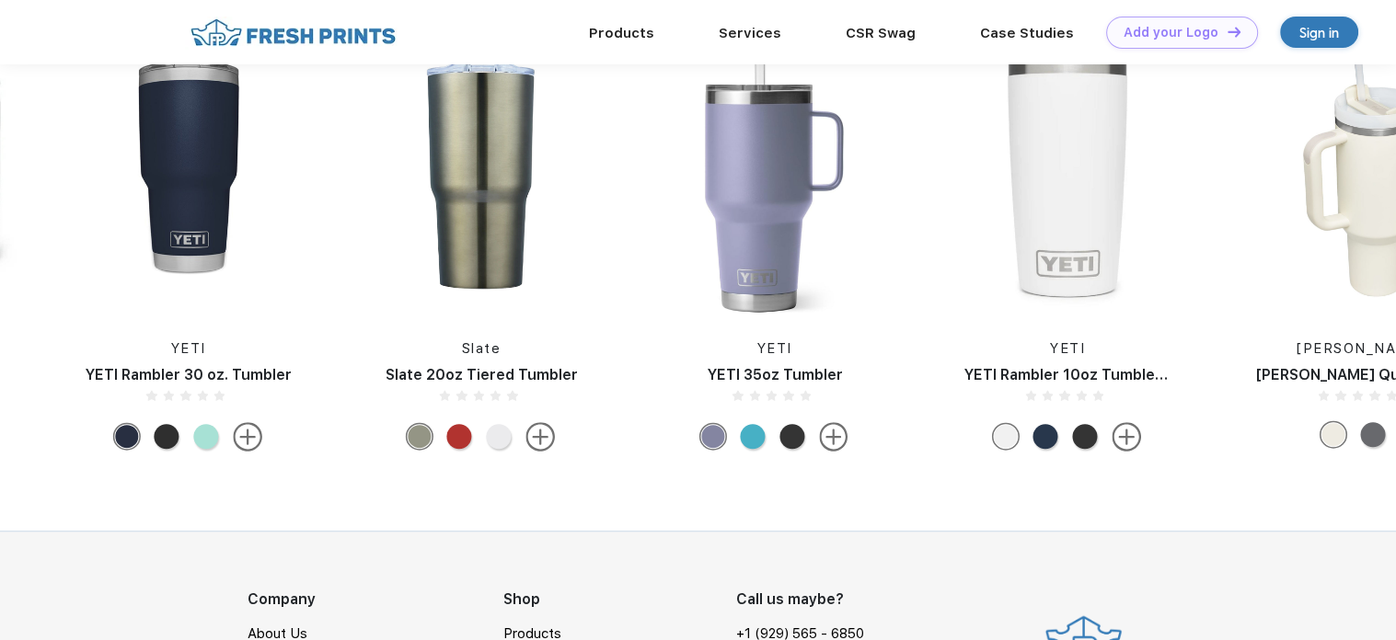
scroll to position [986, 0]
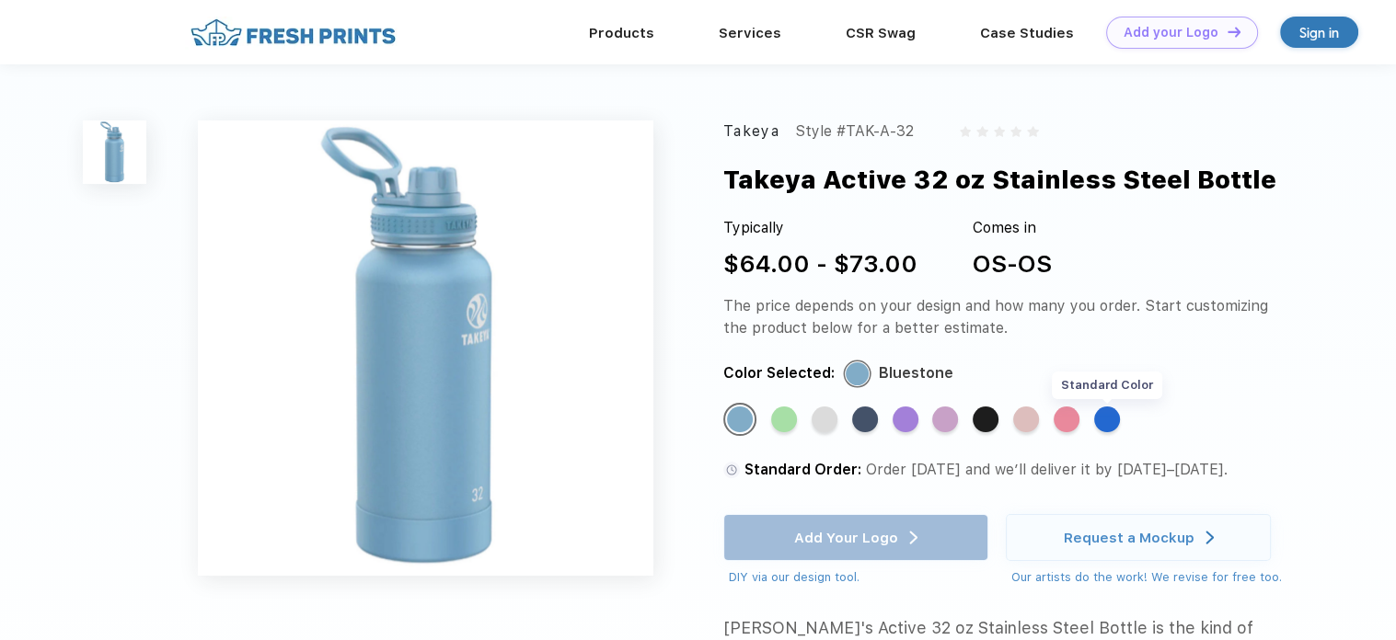
click at [1108, 419] on div "Standard Color" at bounding box center [1107, 420] width 26 height 26
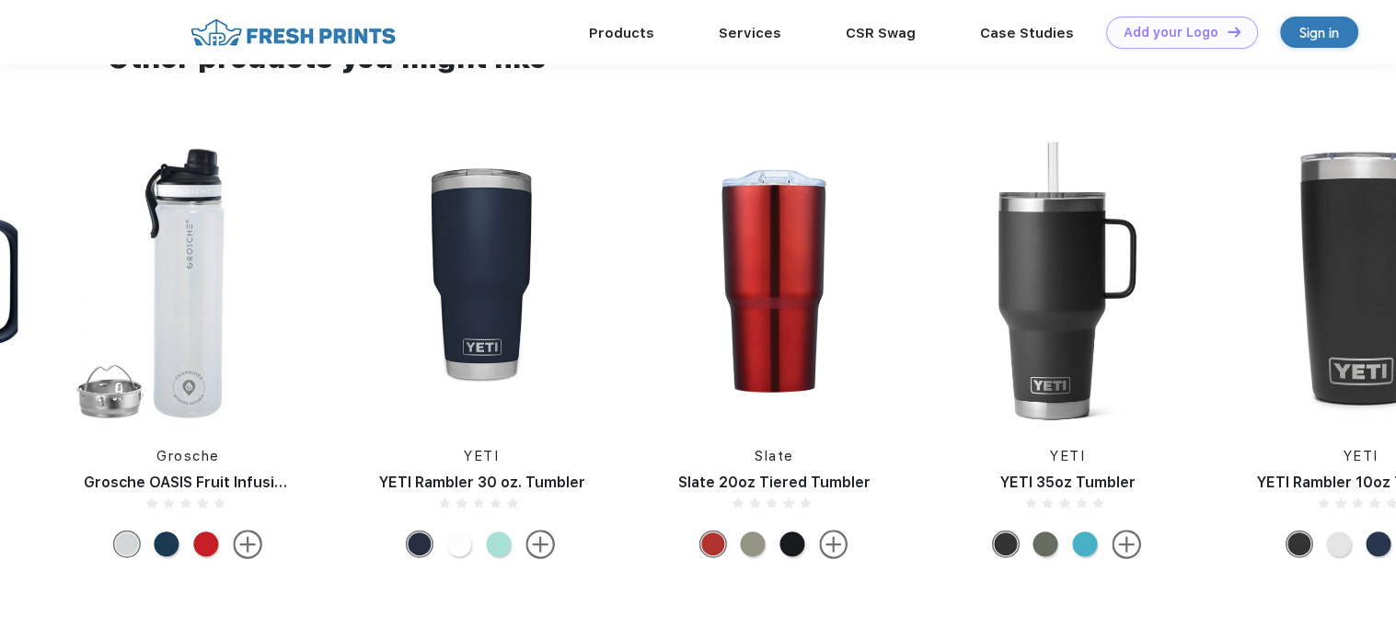
scroll to position [885, 0]
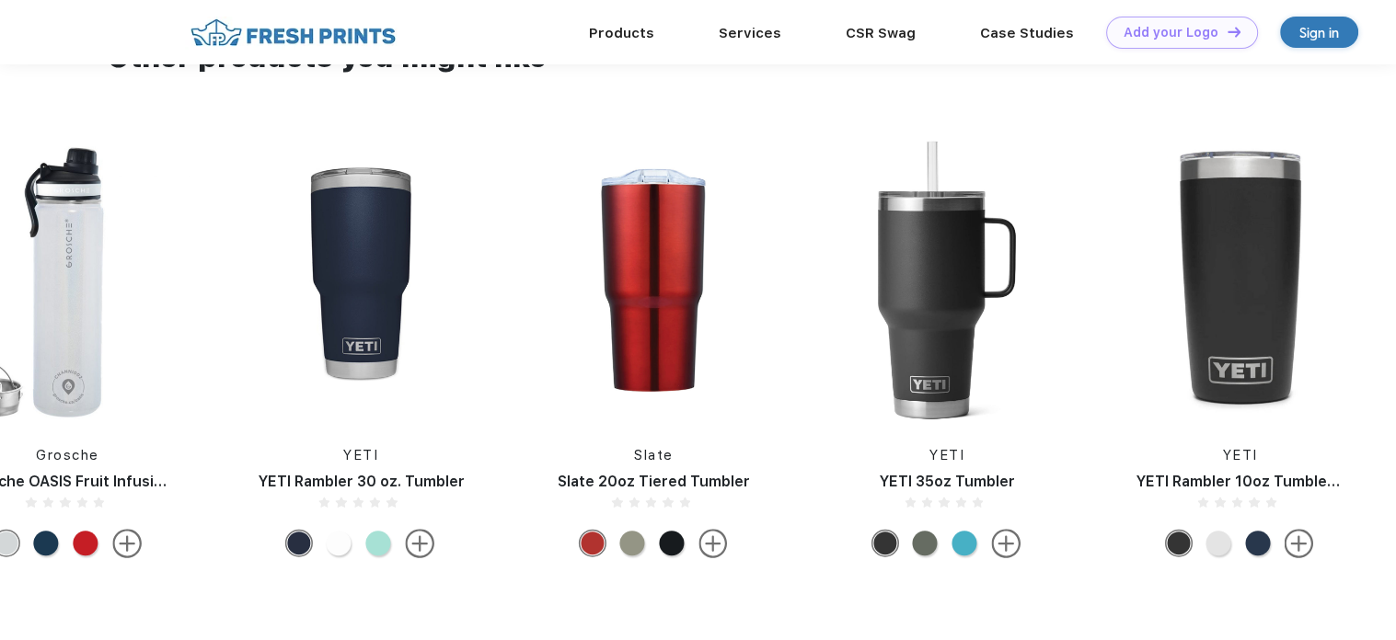
drag, startPoint x: 1284, startPoint y: 312, endPoint x: 950, endPoint y: 272, distance: 336.4
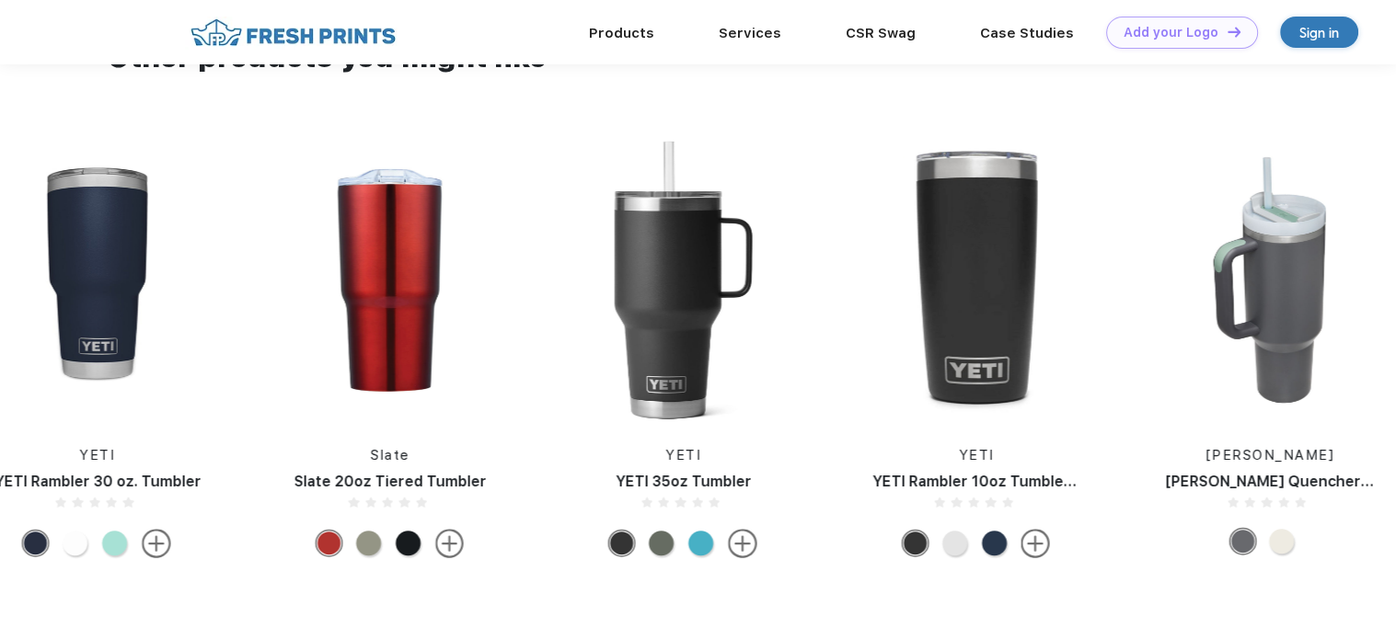
drag, startPoint x: 1260, startPoint y: 293, endPoint x: 1052, endPoint y: 253, distance: 211.7
click at [1052, 253] on div "Hydro Flask Hydroflask 20 oz Coffee with Flex Sip™ Lid HydroJug HydroJug Travel…" at bounding box center [1416, 354] width 6446 height 427
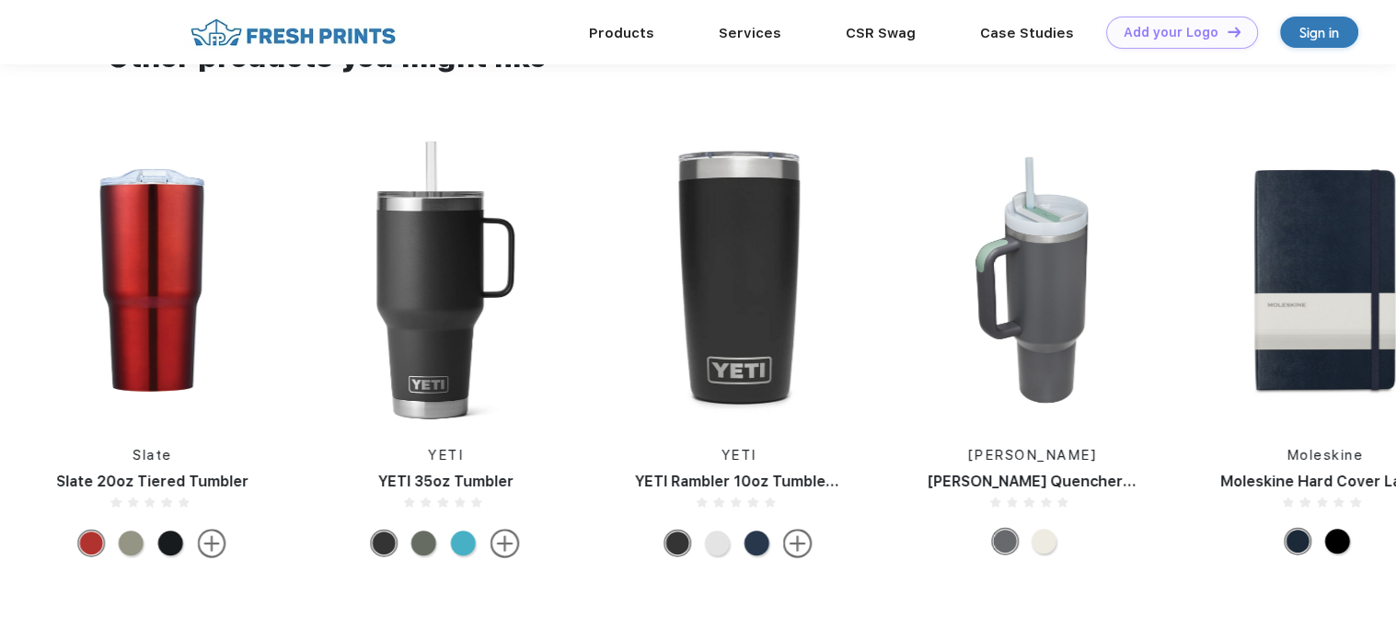
drag, startPoint x: 1228, startPoint y: 231, endPoint x: 1207, endPoint y: 225, distance: 21.0
click at [1207, 225] on img at bounding box center [1324, 280] width 245 height 279
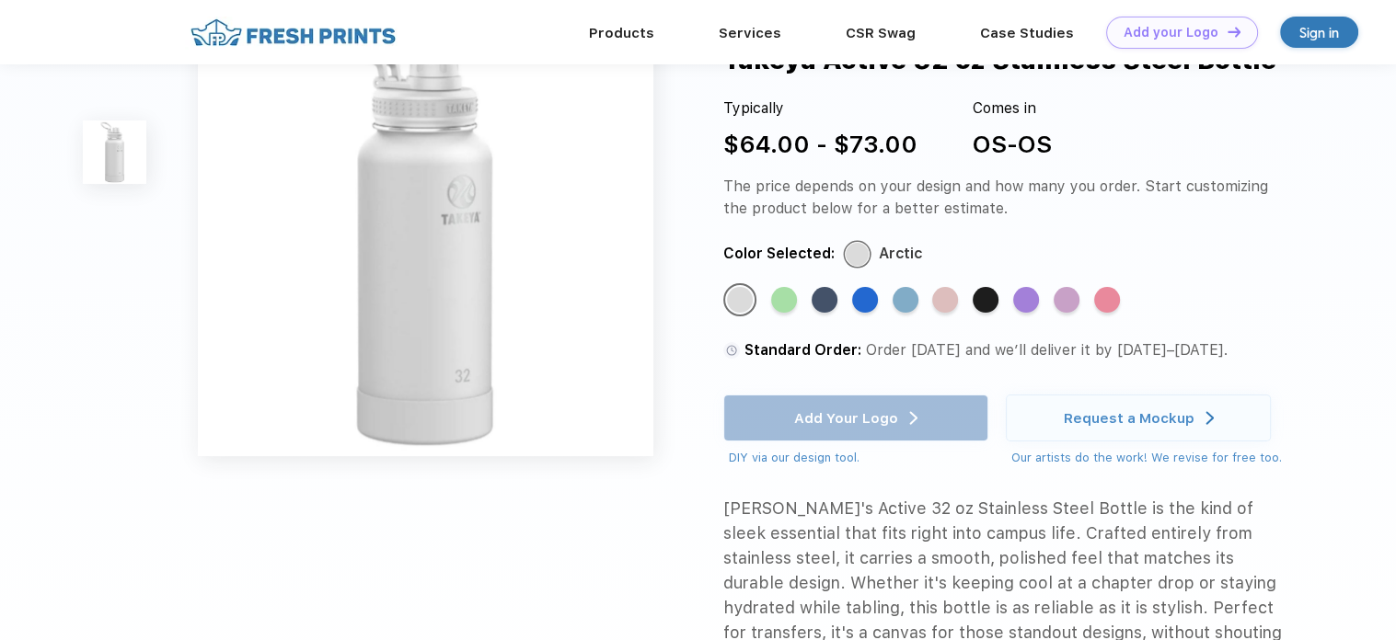
scroll to position [48, 0]
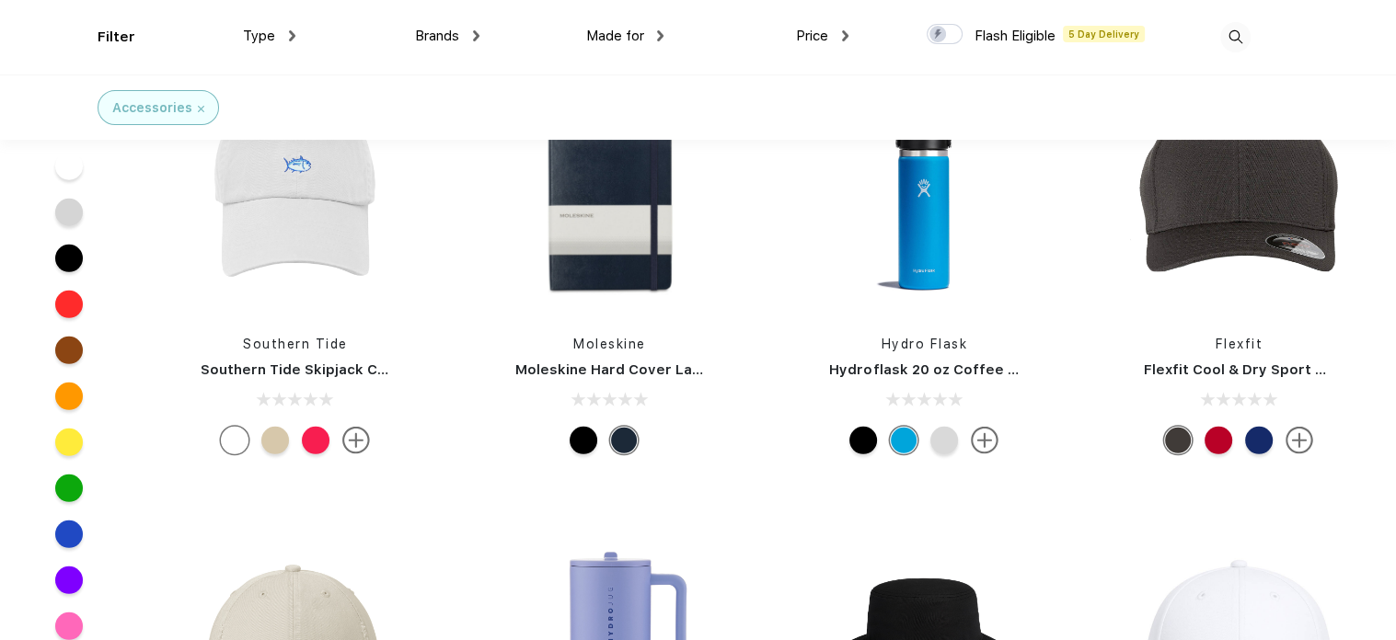
scroll to position [5138, 0]
click at [913, 235] on img at bounding box center [923, 194] width 245 height 245
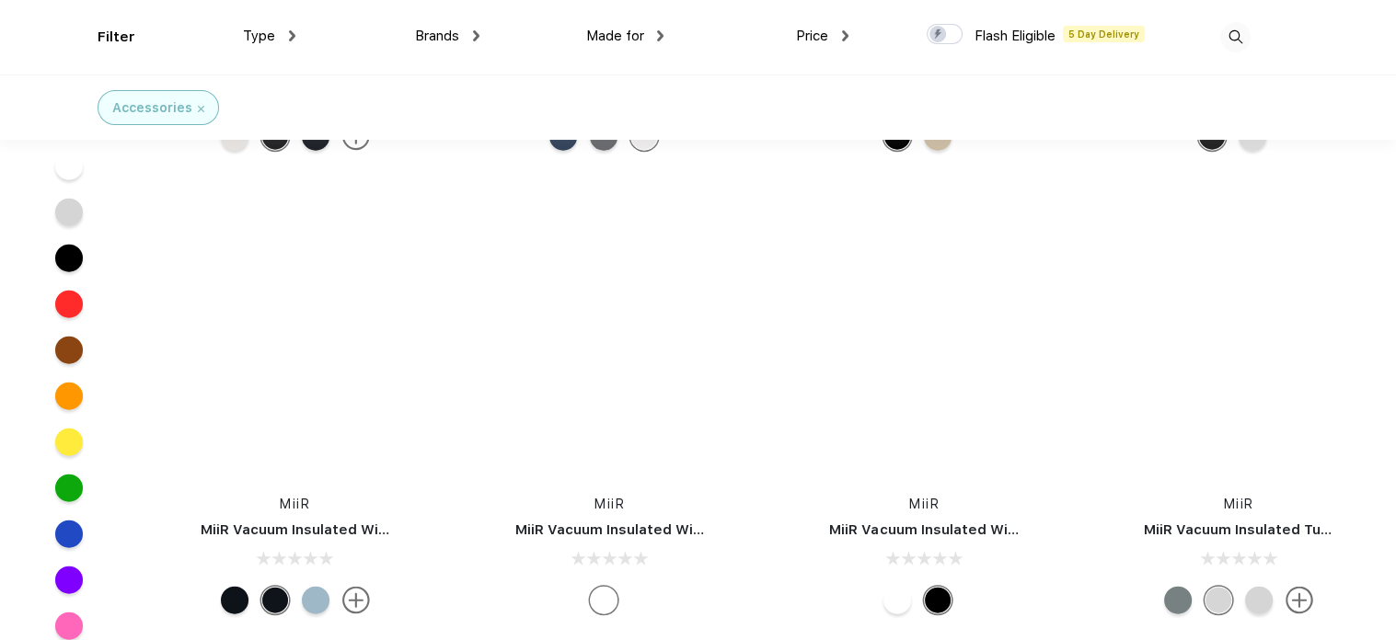
scroll to position [39310, 0]
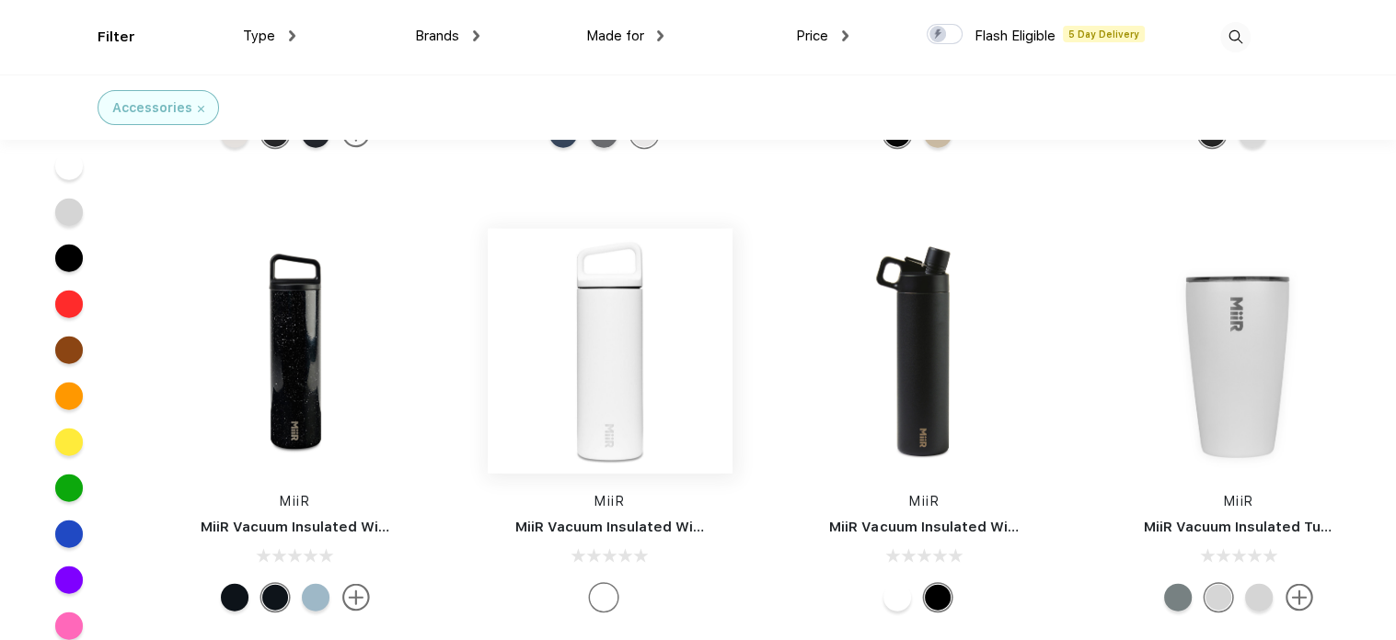
click at [601, 363] on img at bounding box center [610, 351] width 245 height 245
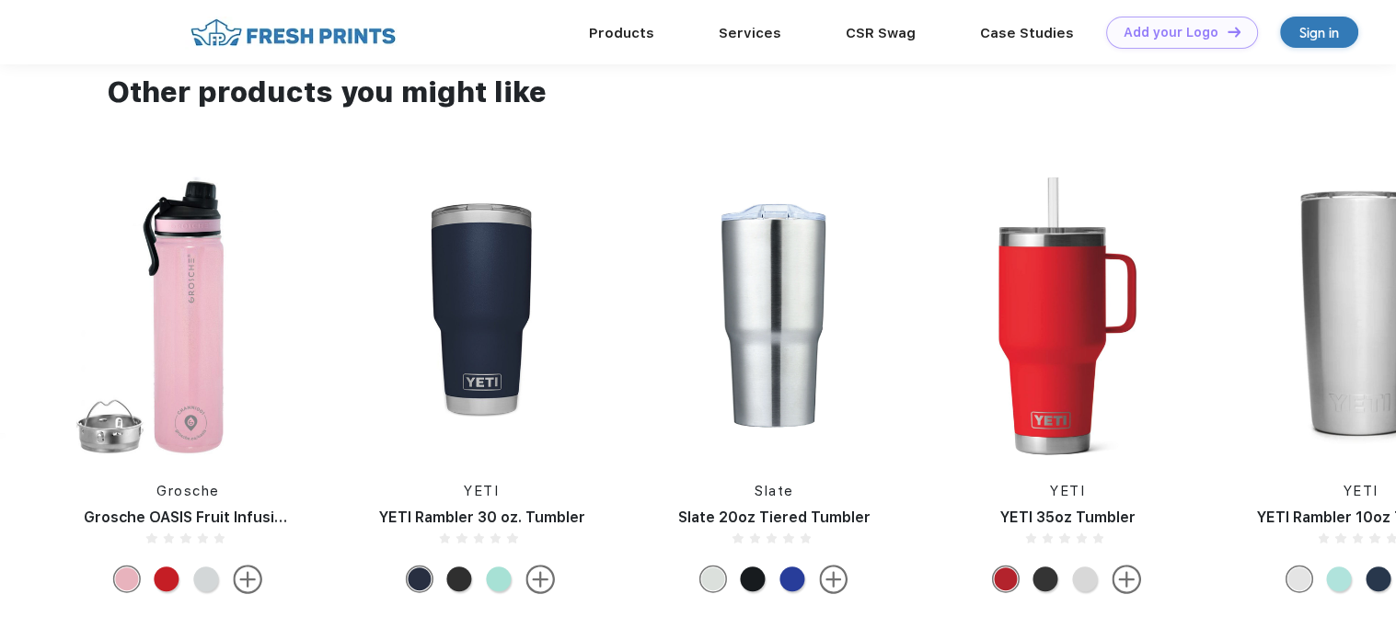
scroll to position [916, 0]
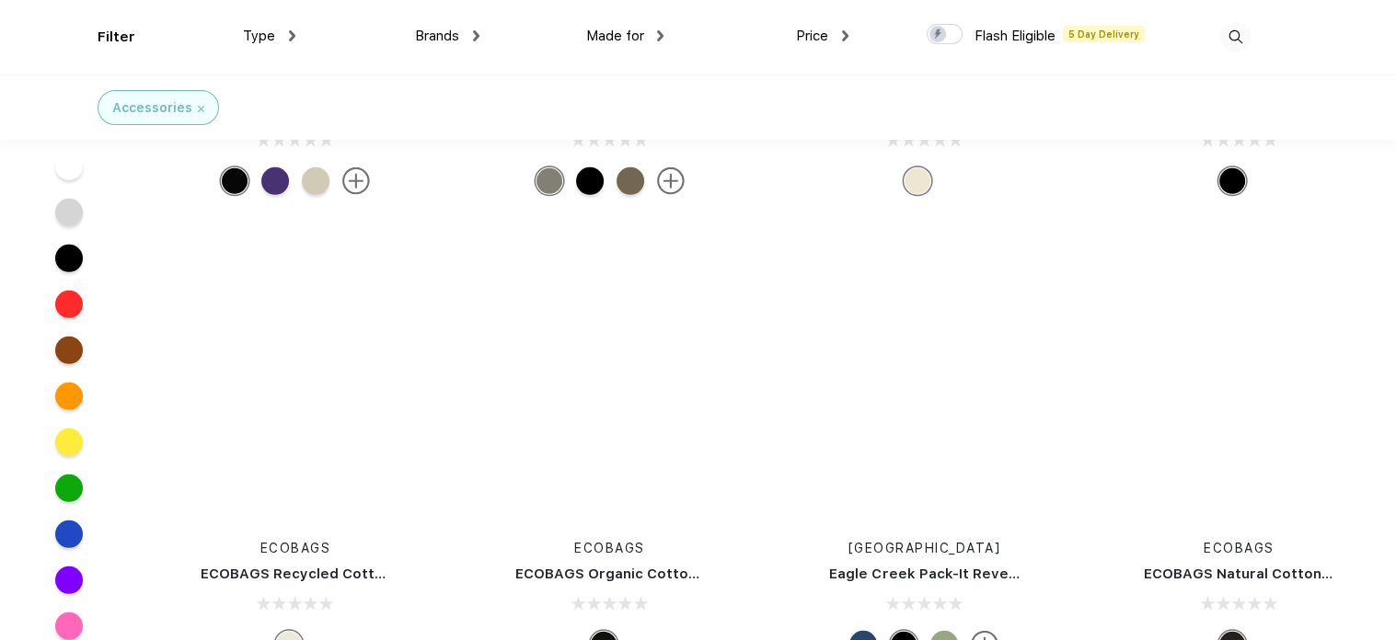
scroll to position [47237, 0]
